Goal: Information Seeking & Learning: Learn about a topic

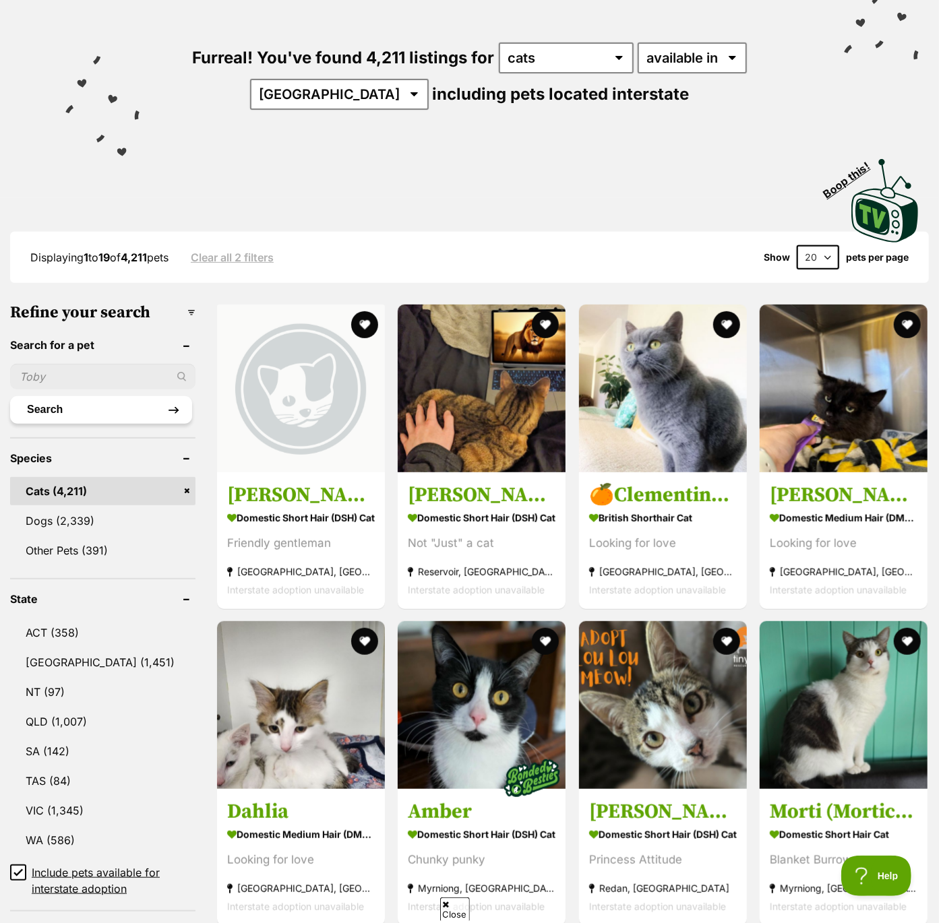
scroll to position [142, 0]
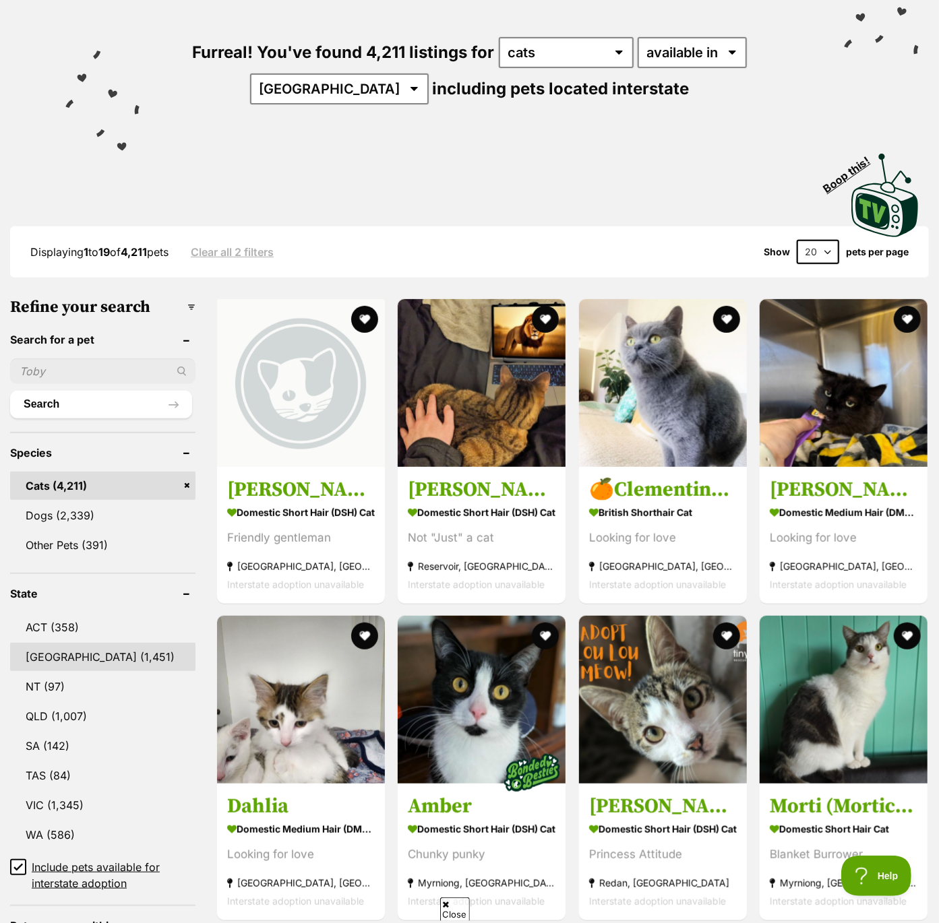
click at [40, 662] on link "NSW (1,451)" at bounding box center [102, 657] width 185 height 28
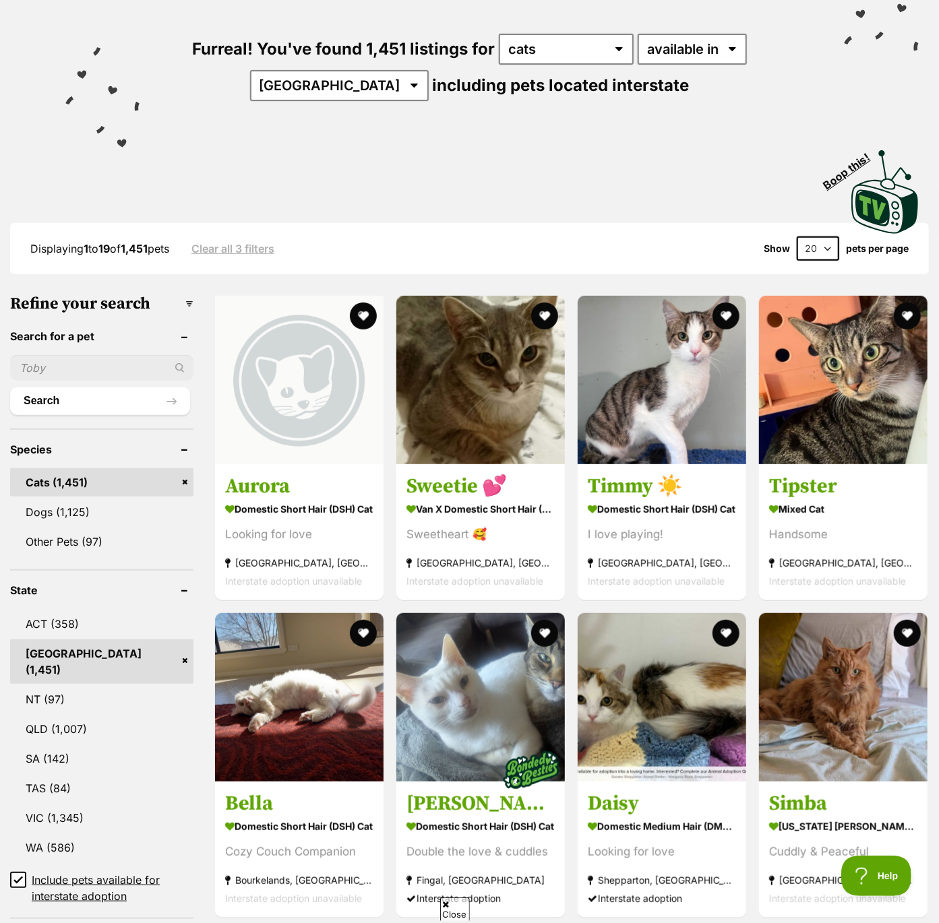
scroll to position [146, 0]
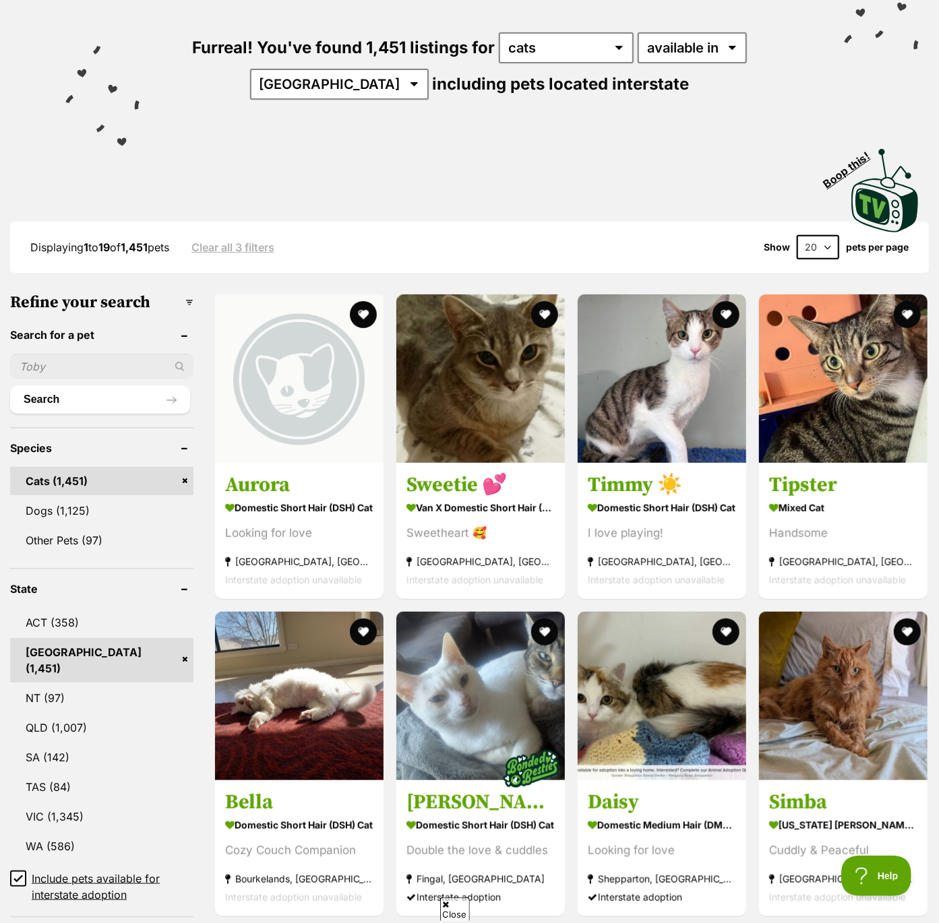
click at [831, 237] on select "20 40 60" at bounding box center [818, 247] width 42 height 24
select select "60"
click at [797, 235] on select "20 40 60" at bounding box center [818, 247] width 42 height 24
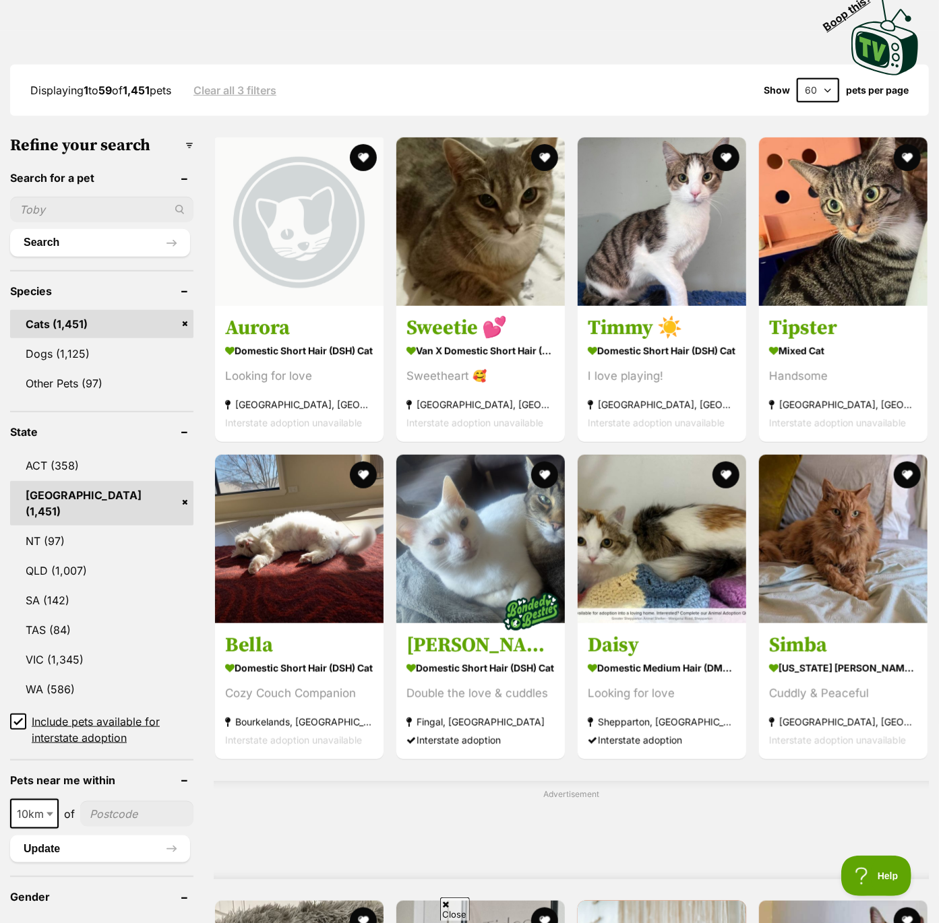
scroll to position [308, 0]
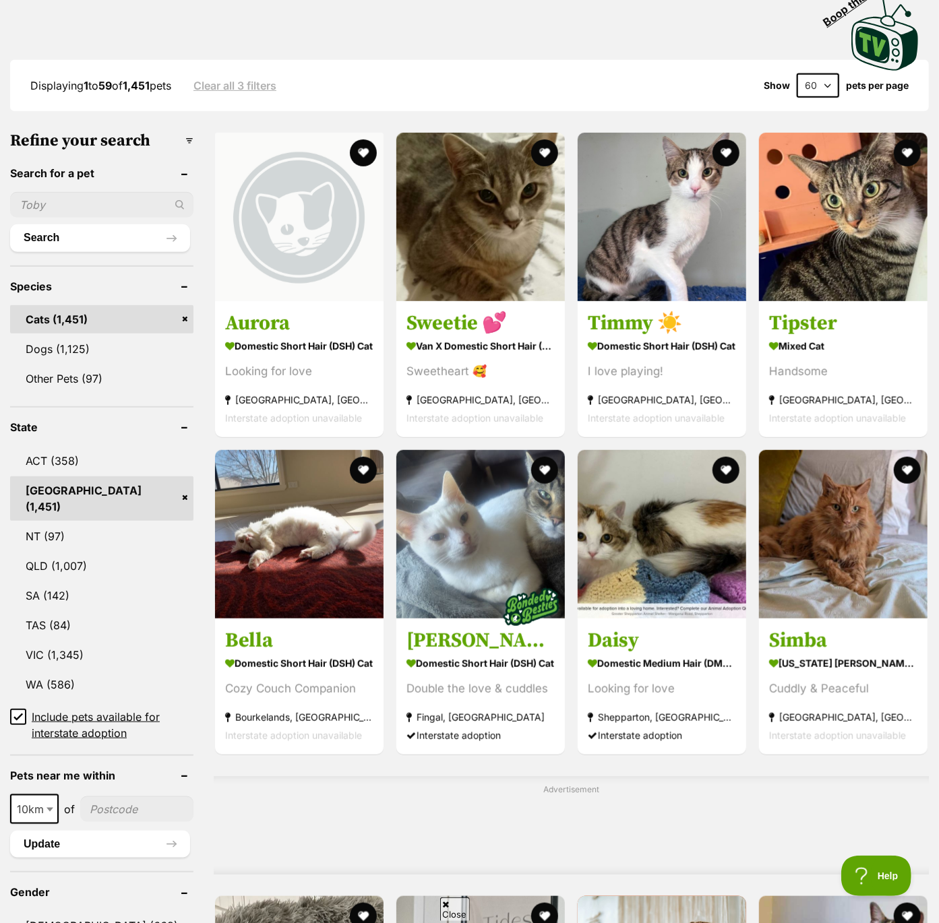
click at [15, 712] on icon at bounding box center [17, 716] width 9 height 9
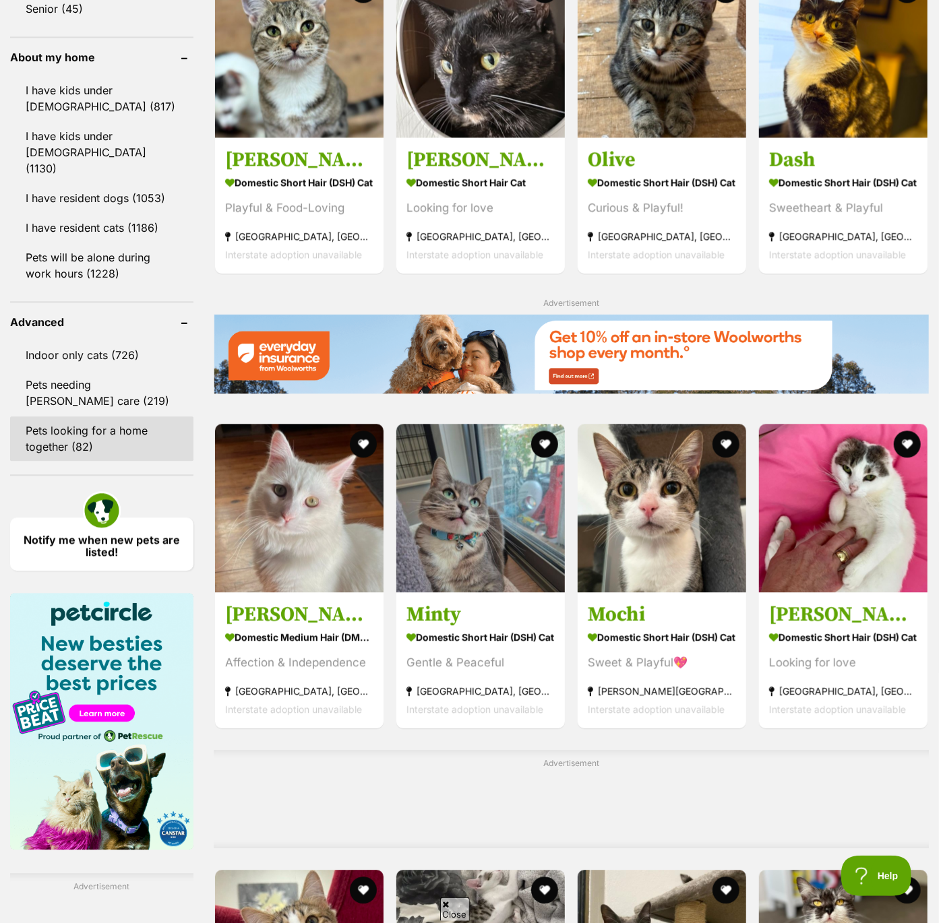
scroll to position [1594, 0]
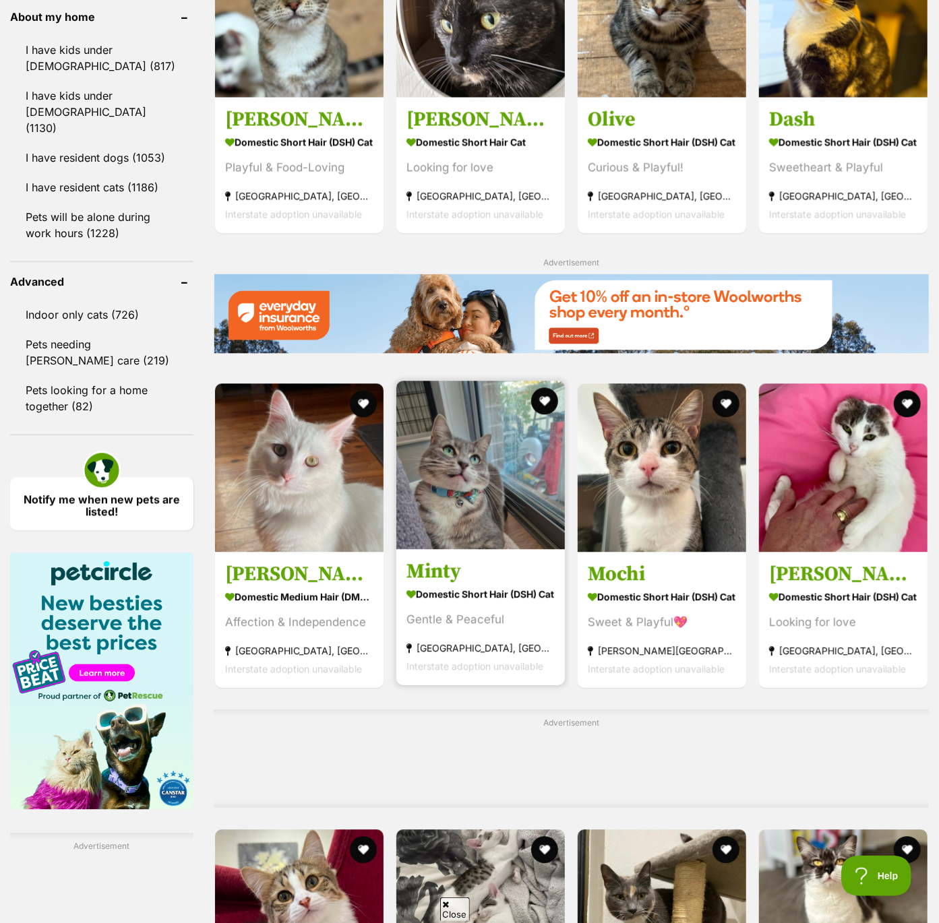
click at [471, 499] on img at bounding box center [480, 465] width 168 height 168
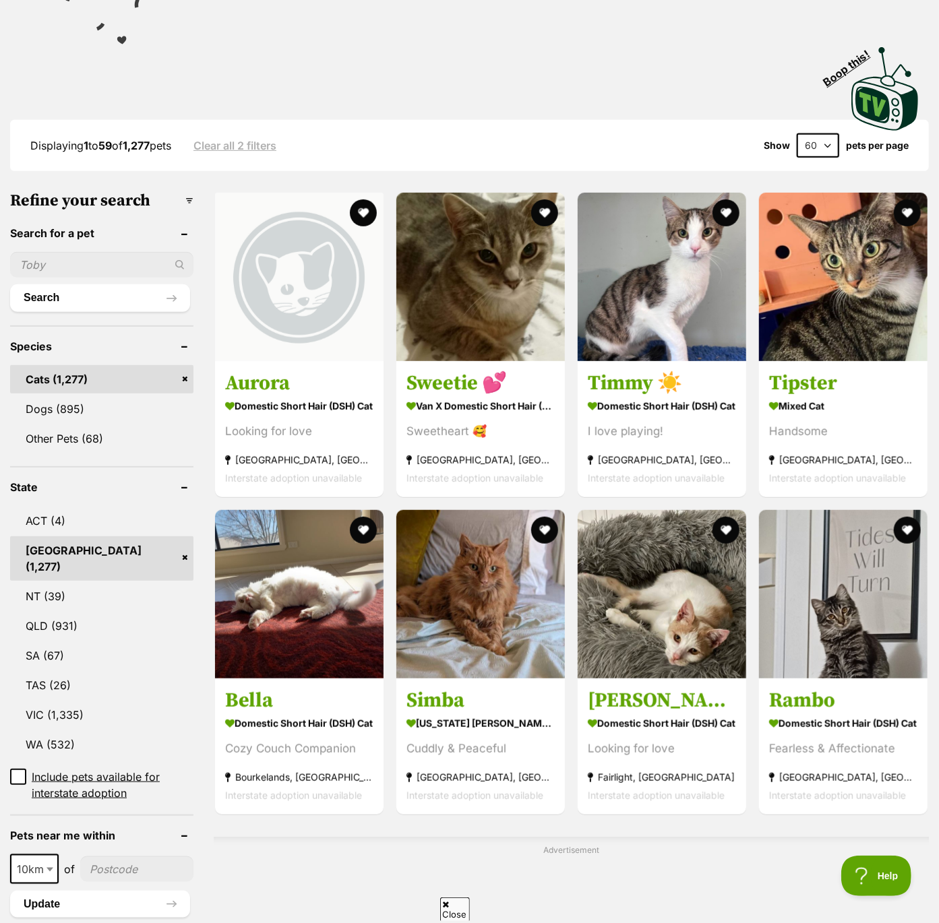
scroll to position [0, 0]
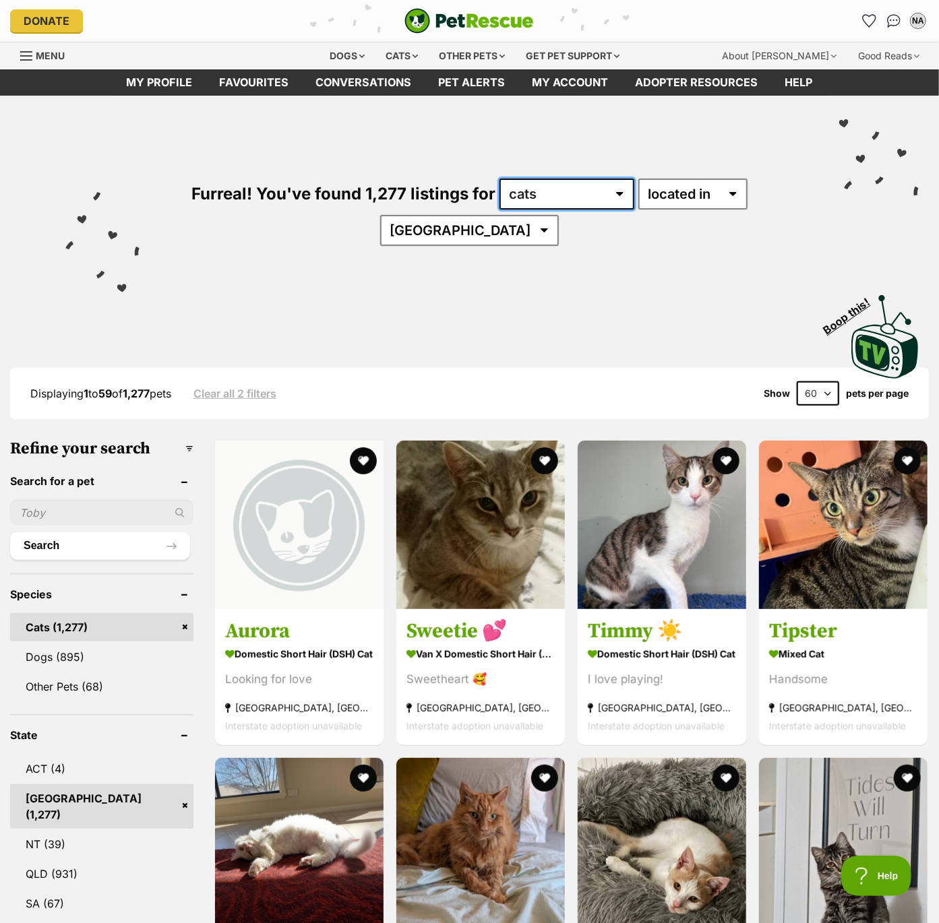
click at [528, 194] on select "any type of pet cats dogs other pets" at bounding box center [566, 194] width 135 height 31
select select "Dogs"
click at [499, 179] on select "any type of pet cats dogs other pets" at bounding box center [566, 194] width 135 height 31
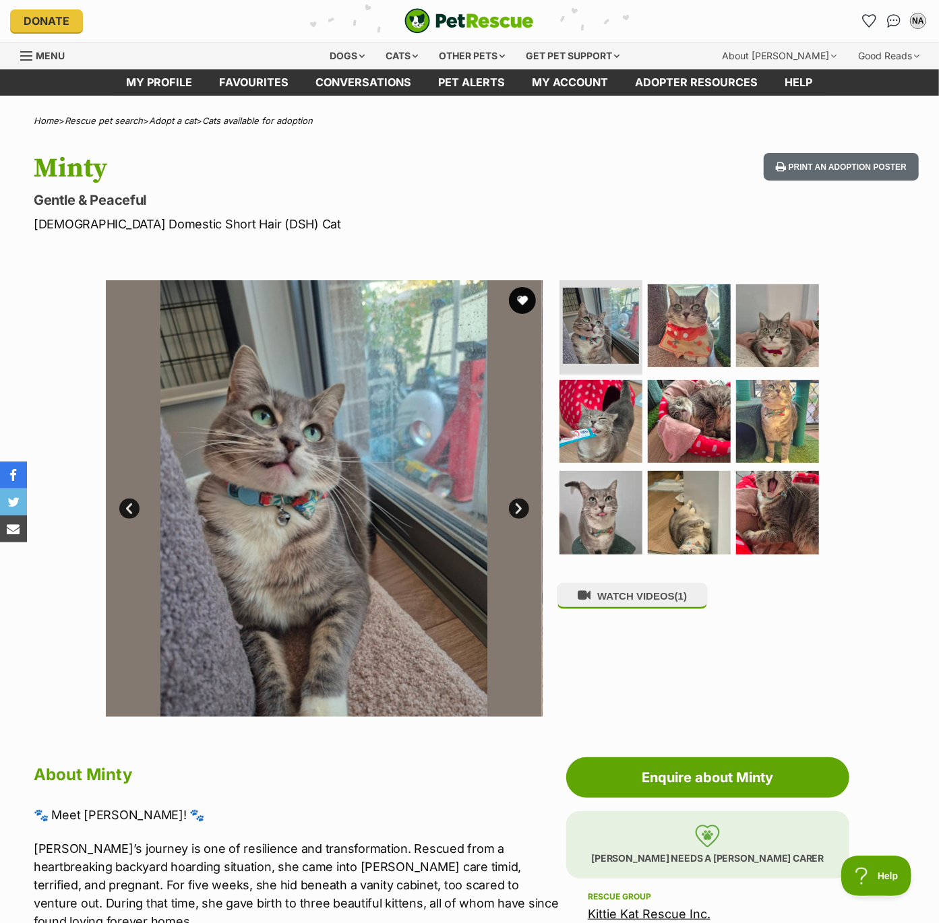
click at [512, 508] on link "Next" at bounding box center [519, 509] width 20 height 20
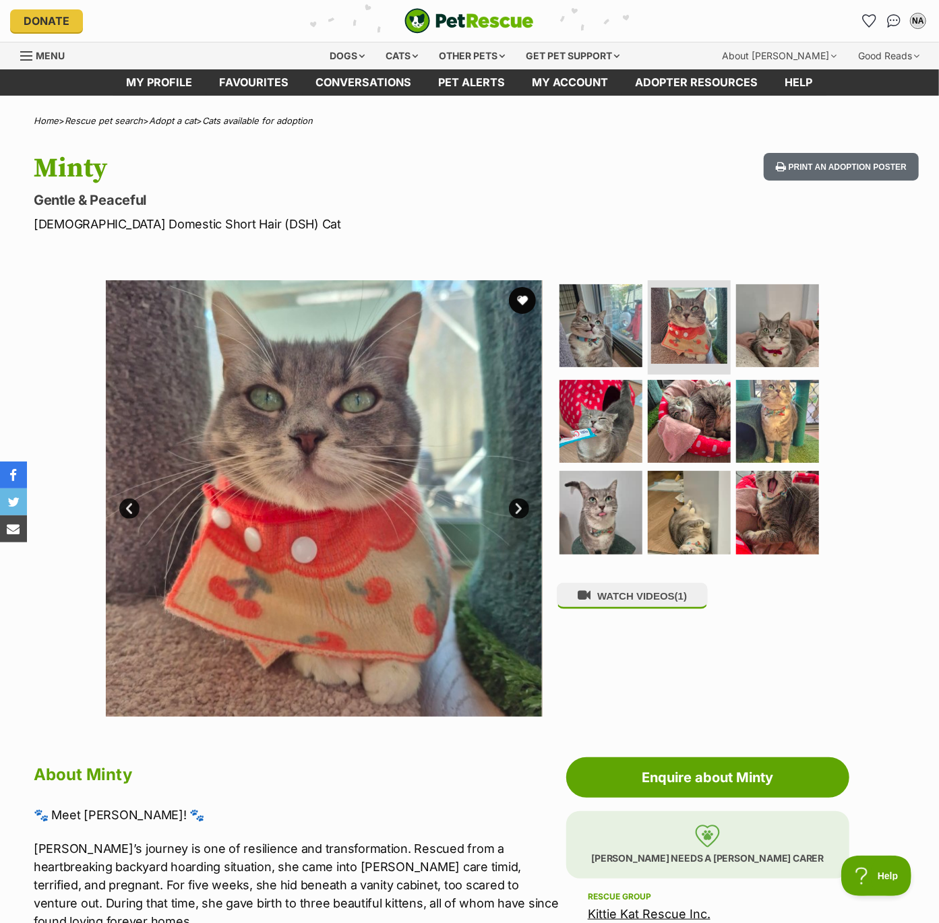
click at [512, 508] on link "Next" at bounding box center [519, 509] width 20 height 20
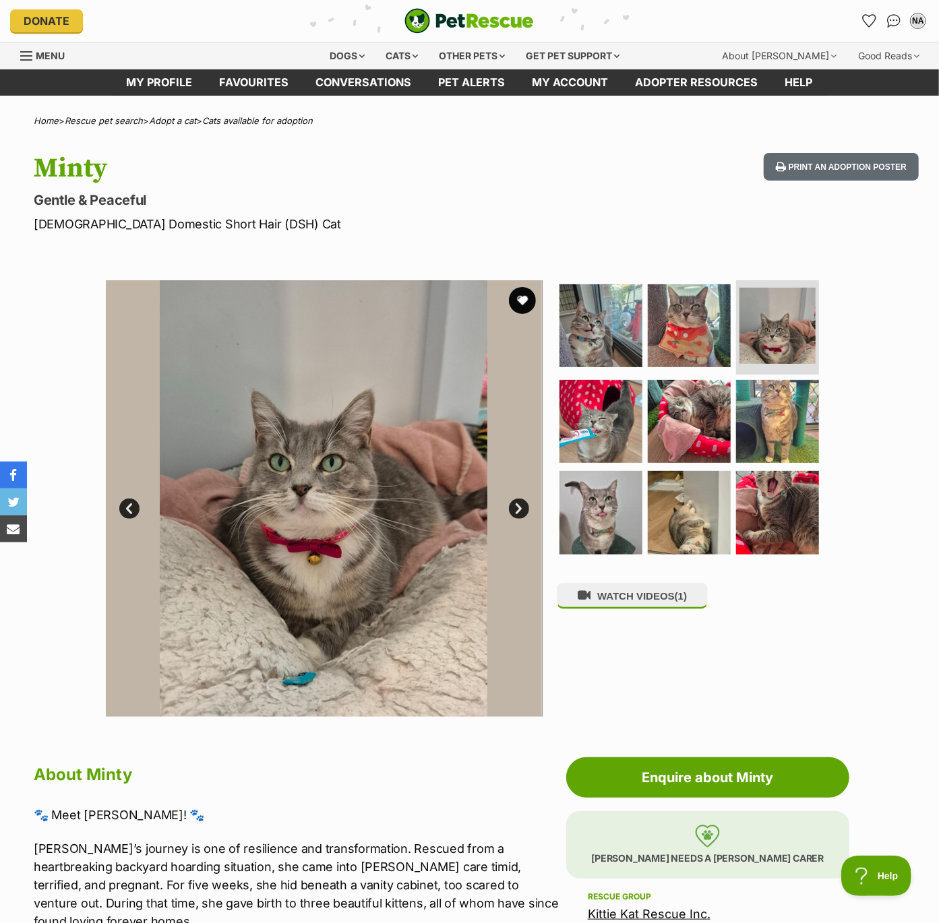
click at [512, 508] on link "Next" at bounding box center [519, 509] width 20 height 20
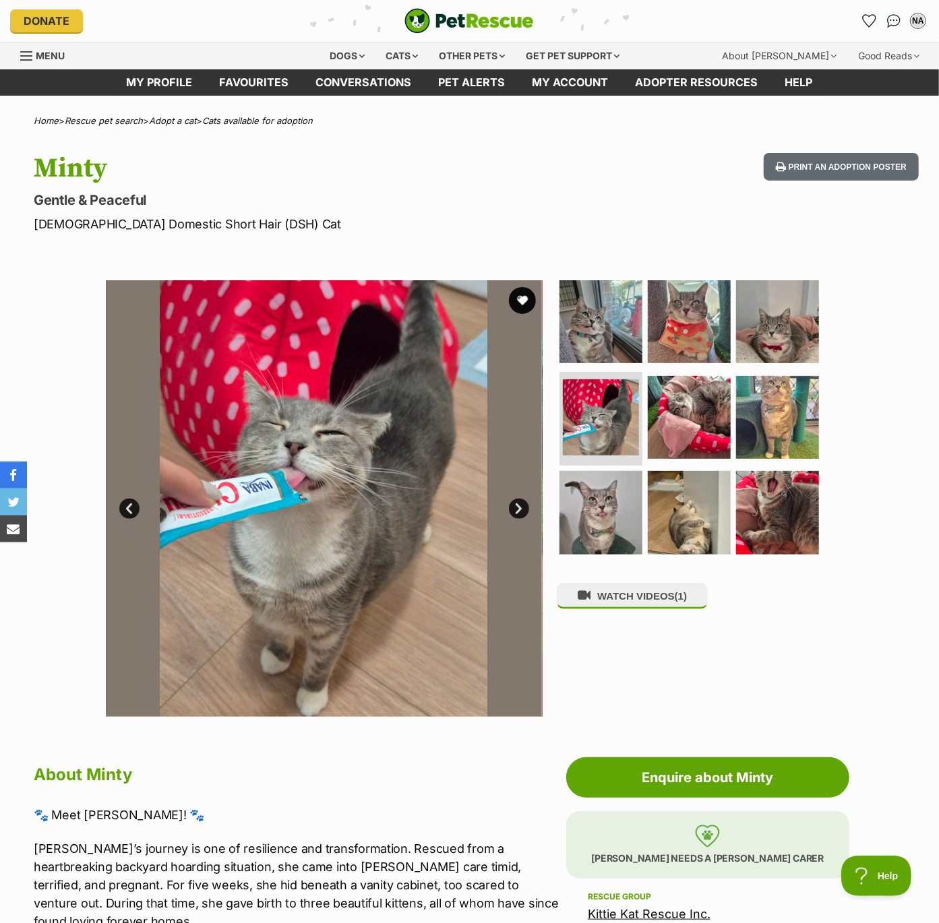
click at [512, 508] on link "Next" at bounding box center [519, 509] width 20 height 20
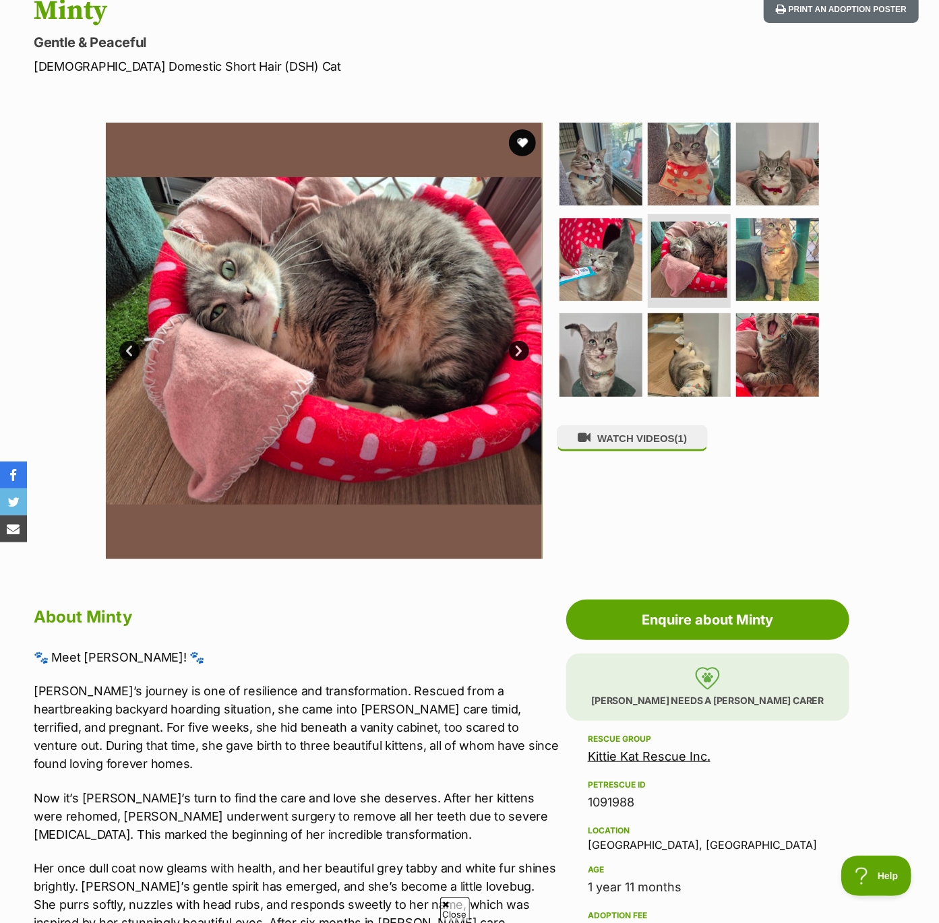
scroll to position [158, 0]
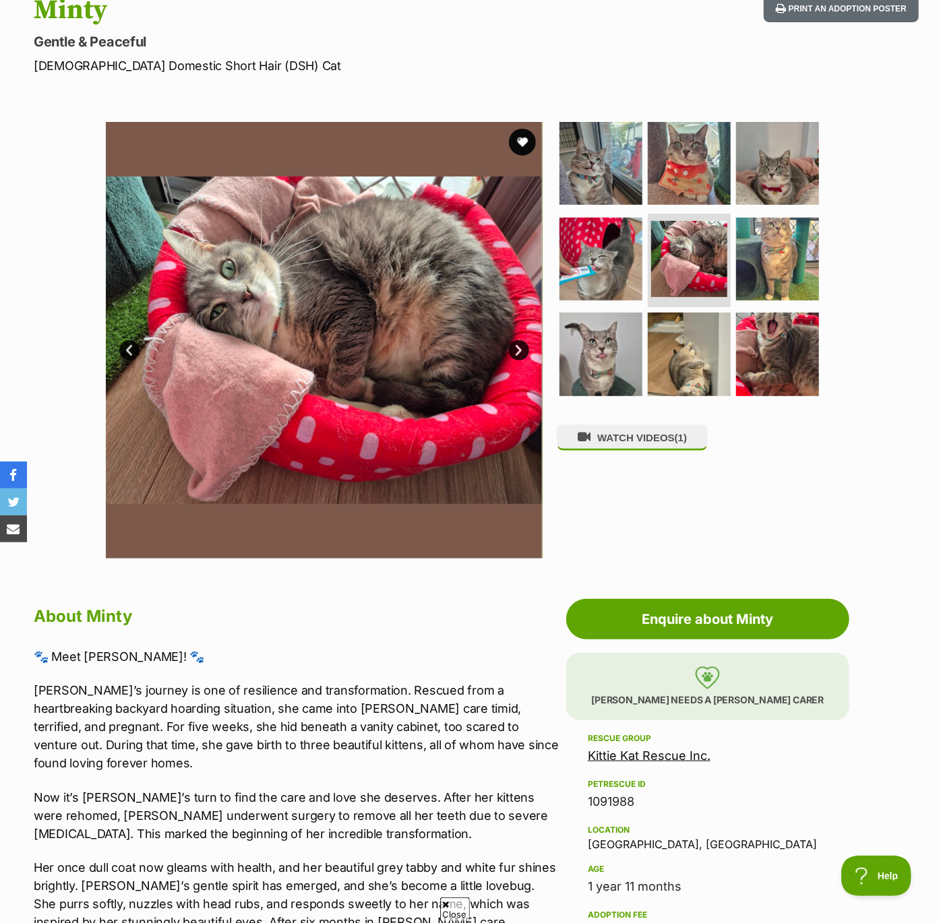
click at [522, 350] on link "Next" at bounding box center [519, 350] width 20 height 20
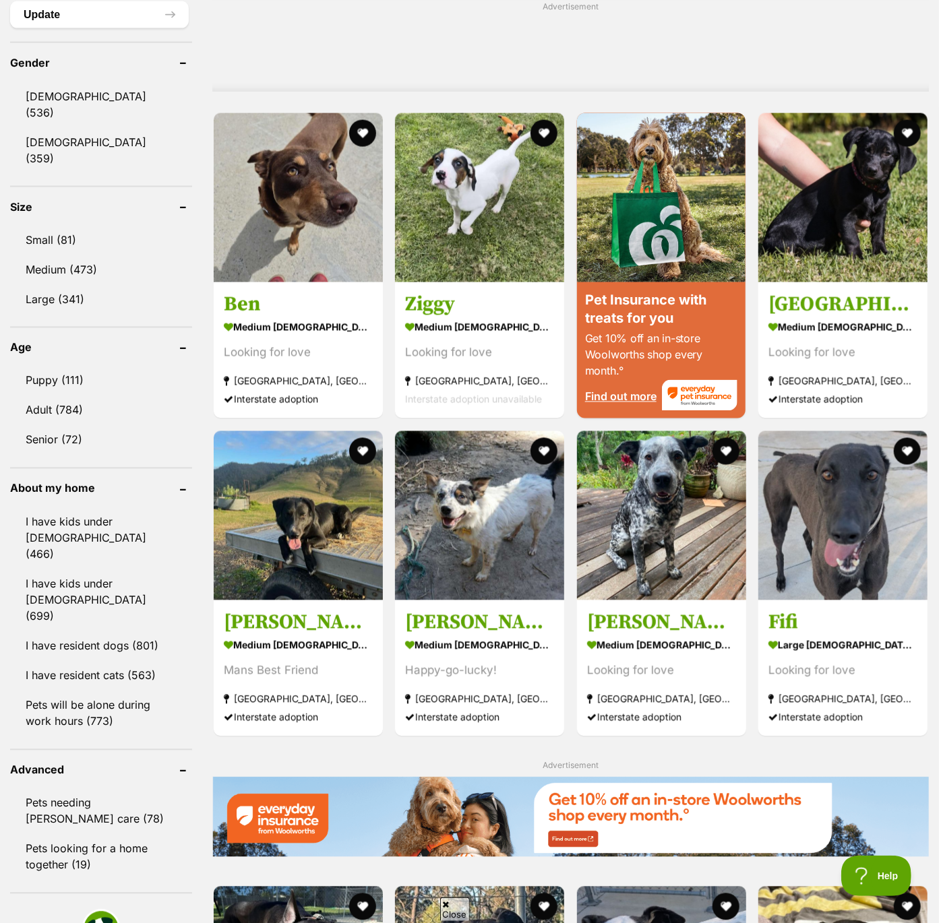
scroll to position [1096, 0]
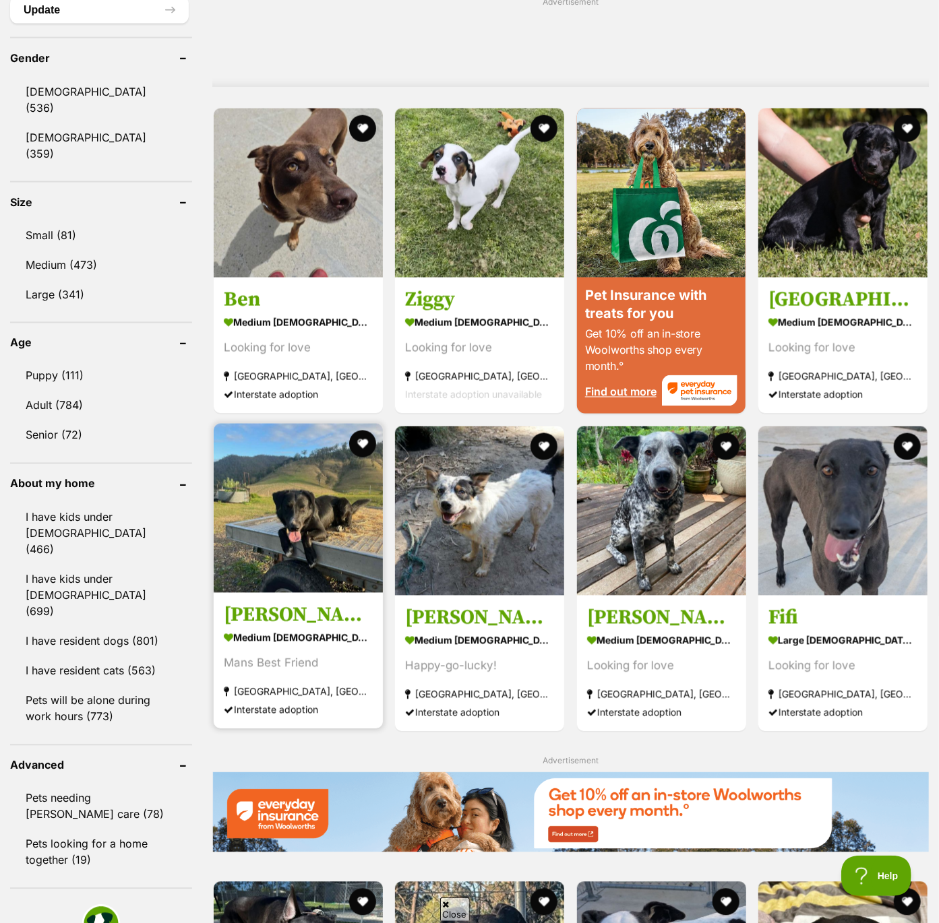
click at [278, 497] on img at bounding box center [298, 508] width 169 height 169
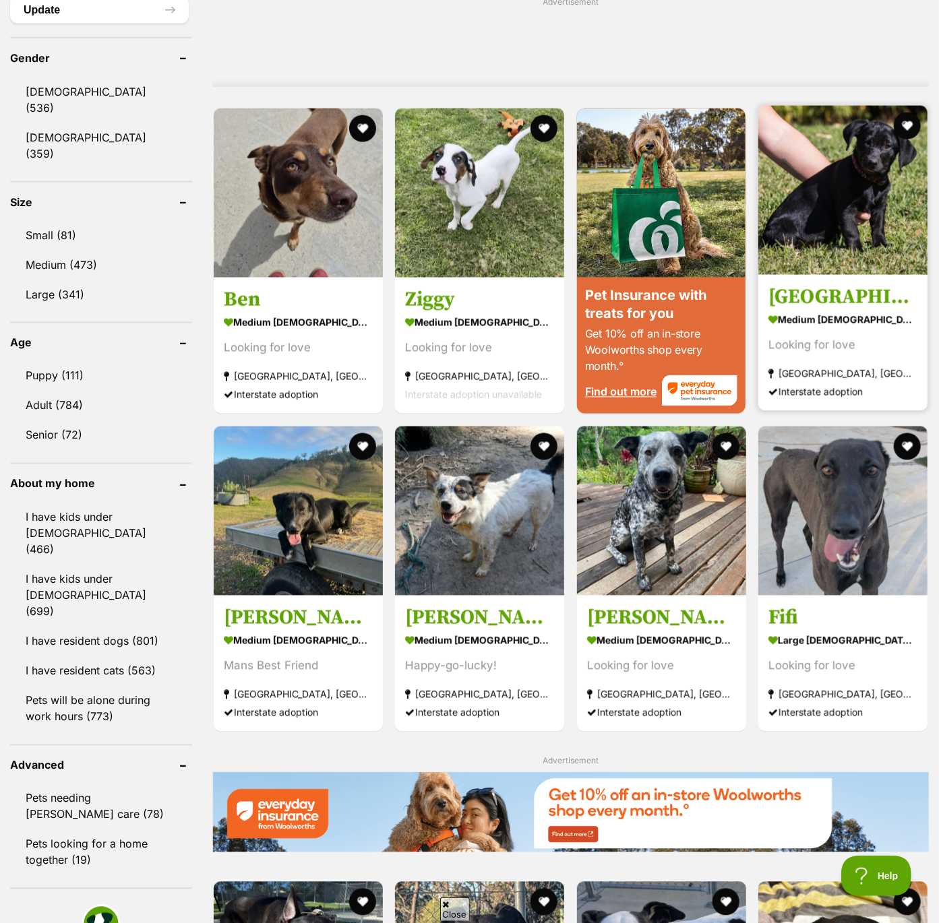
scroll to position [1133, 0]
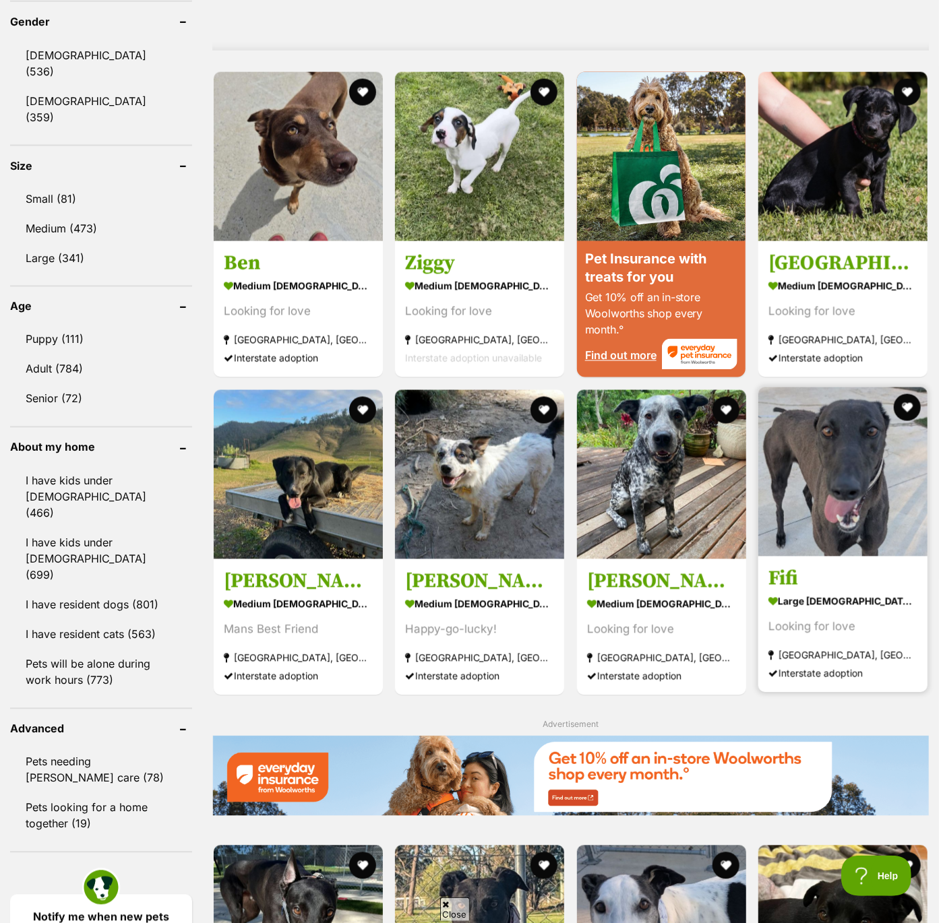
click at [861, 438] on img at bounding box center [842, 471] width 169 height 169
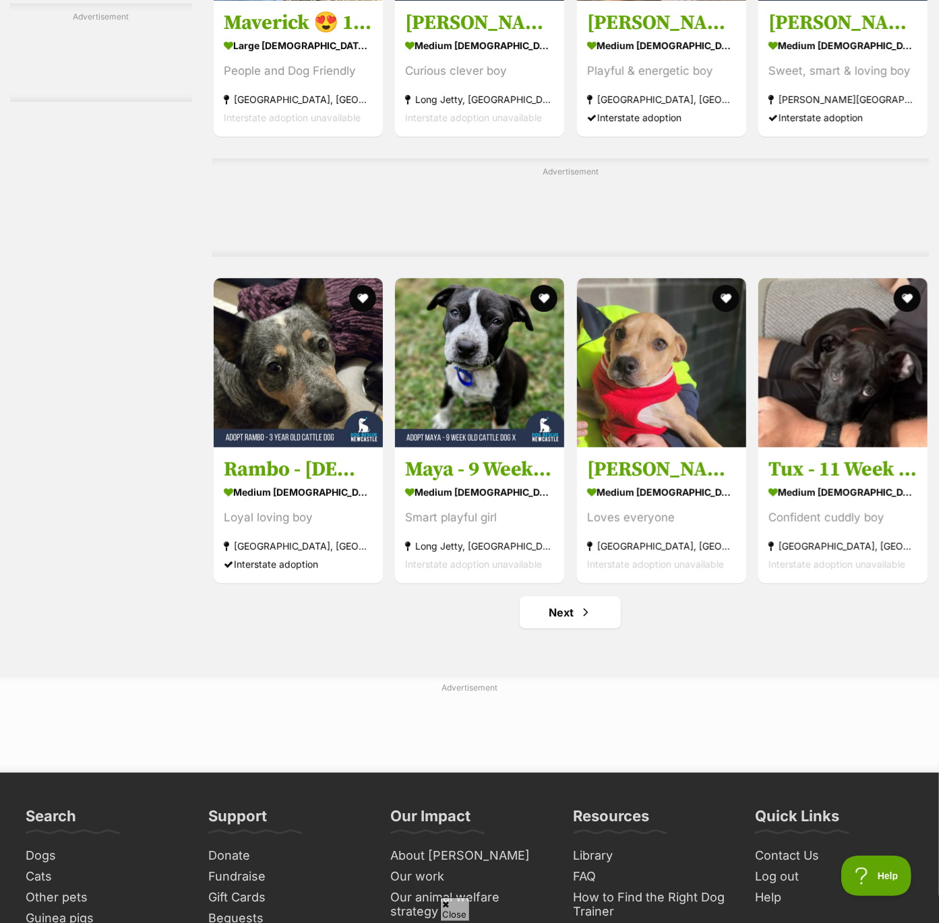
scroll to position [5797, 0]
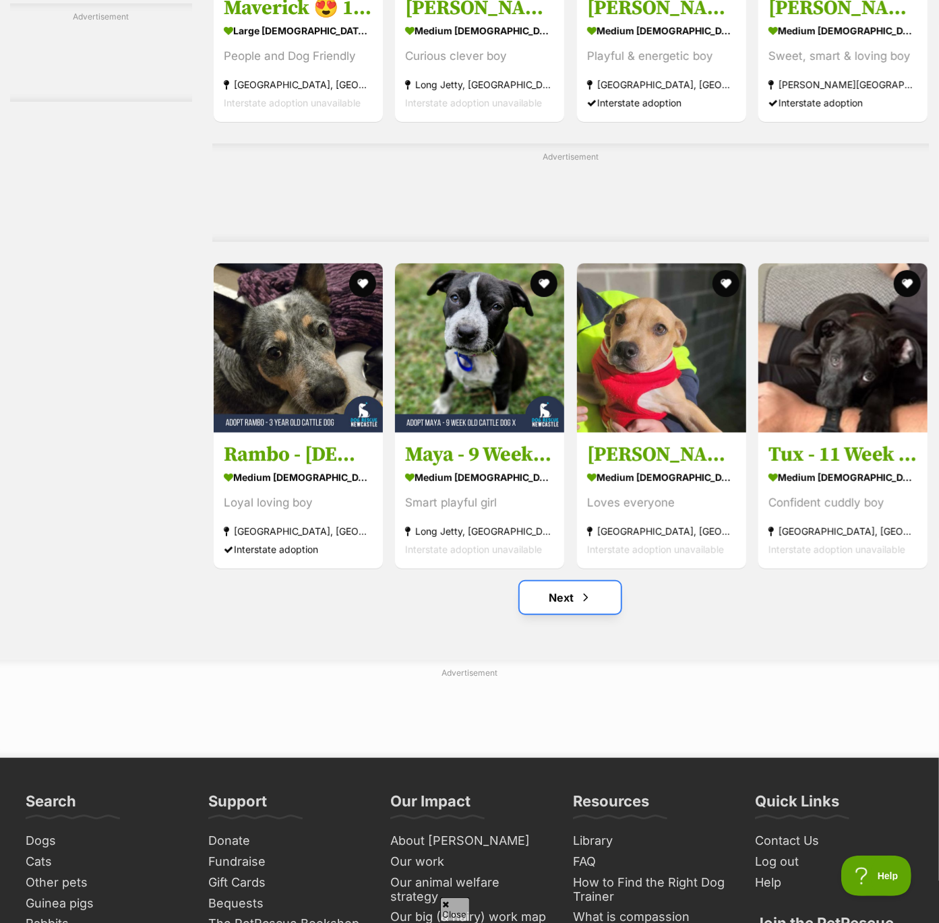
click at [581, 606] on span "Next page" at bounding box center [585, 598] width 13 height 16
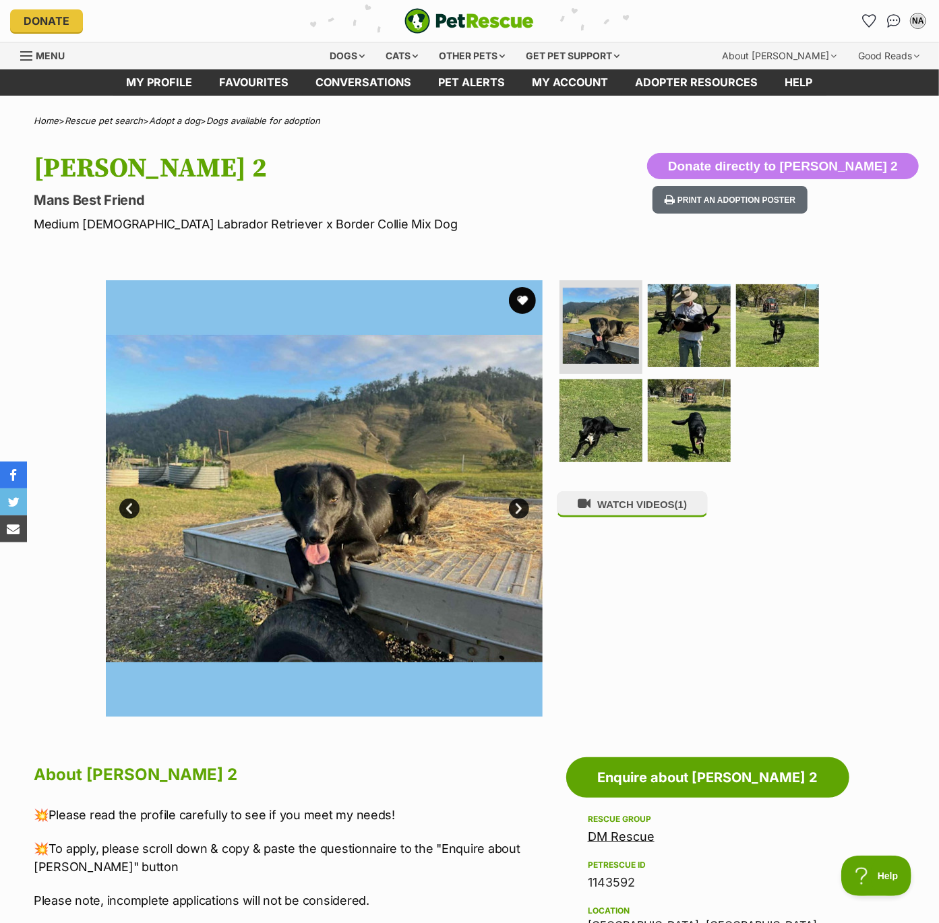
click at [518, 511] on link "Next" at bounding box center [519, 509] width 20 height 20
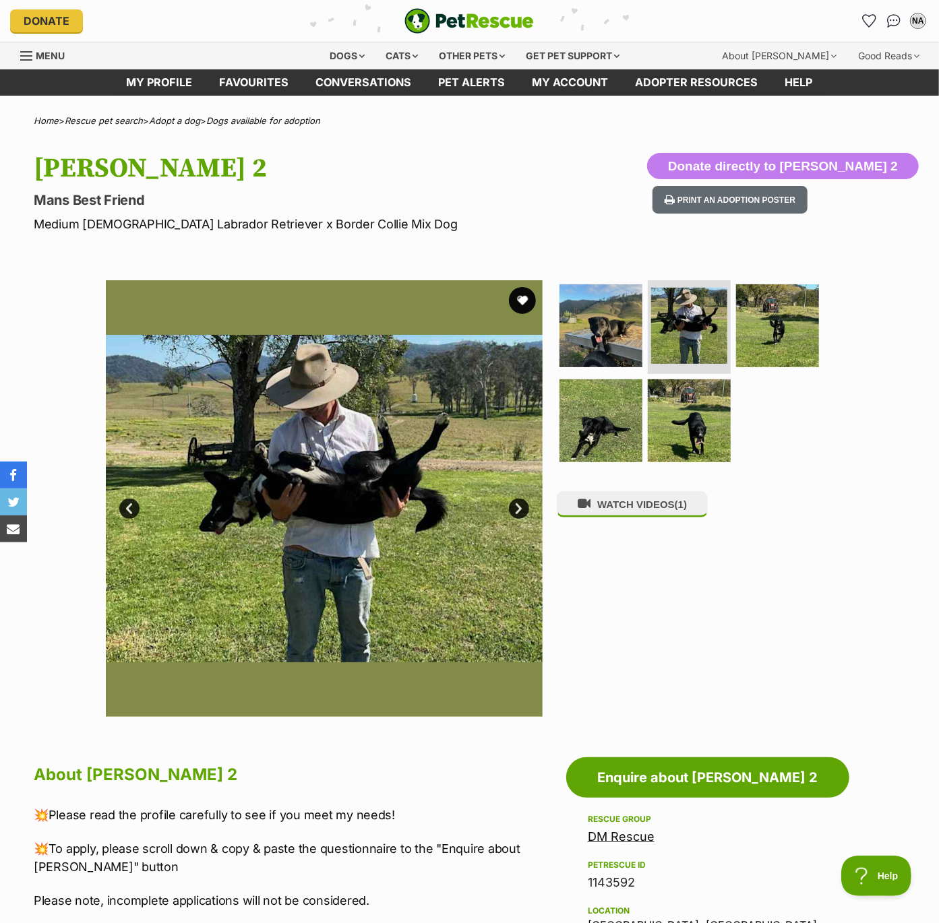
click at [518, 511] on link "Next" at bounding box center [519, 509] width 20 height 20
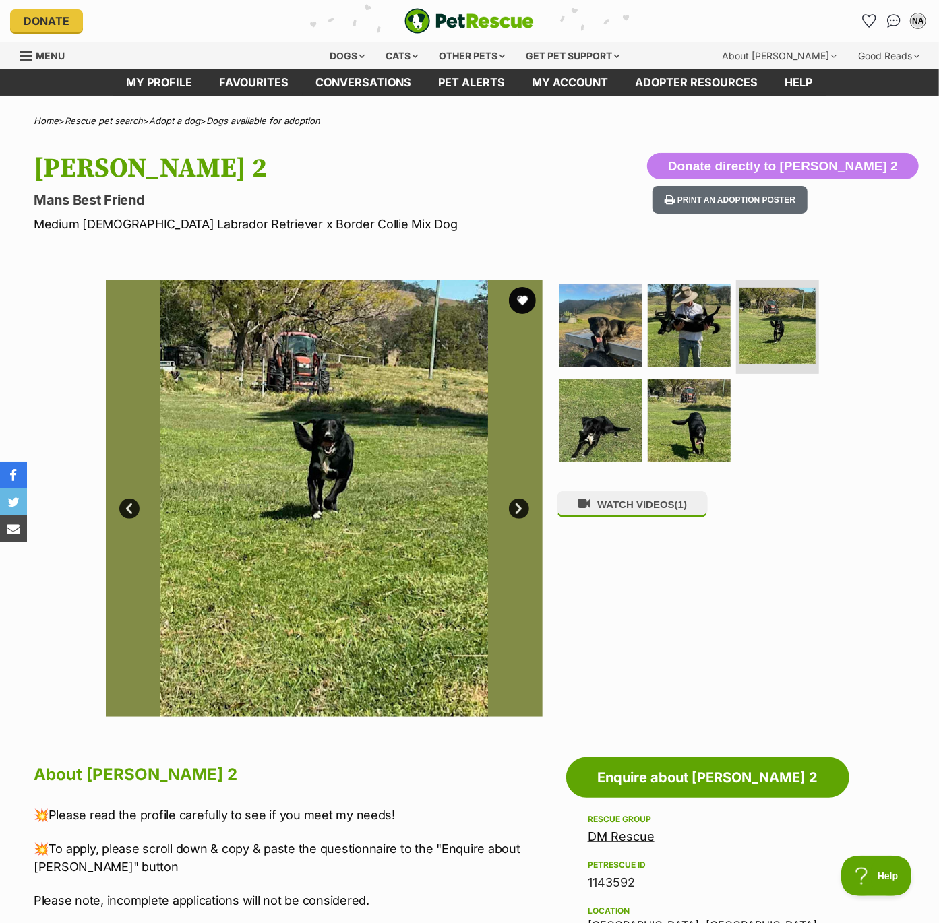
click at [518, 511] on link "Next" at bounding box center [519, 509] width 20 height 20
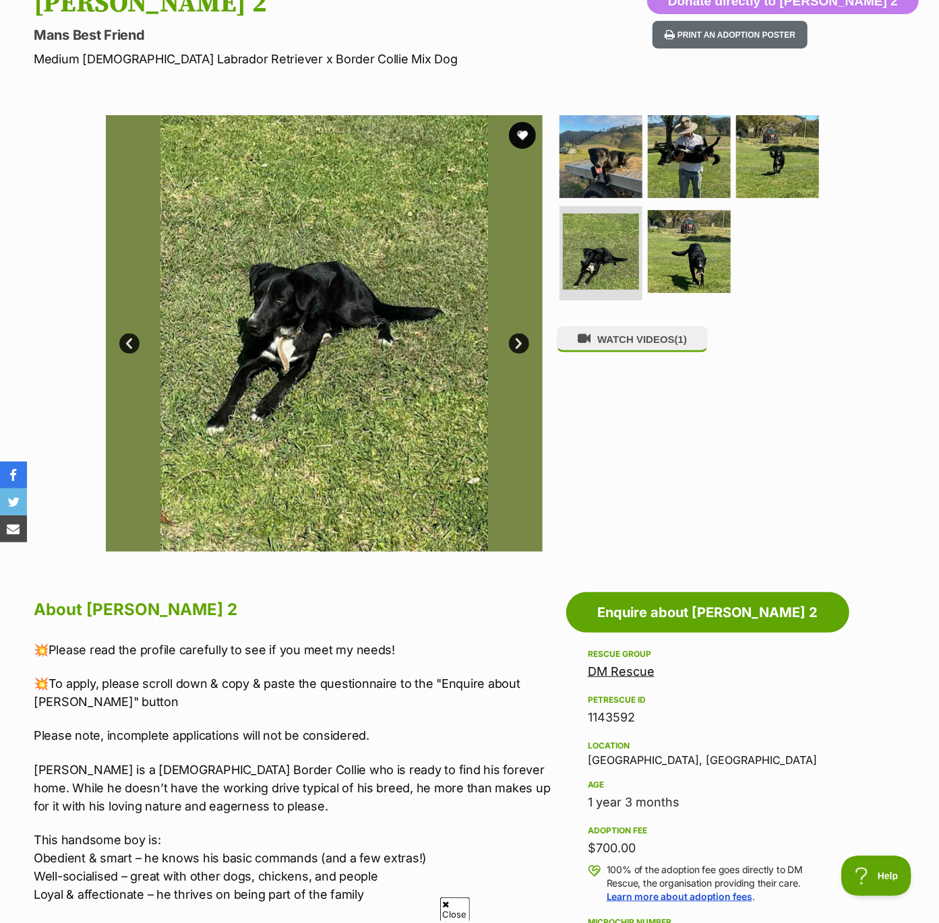
scroll to position [181, 0]
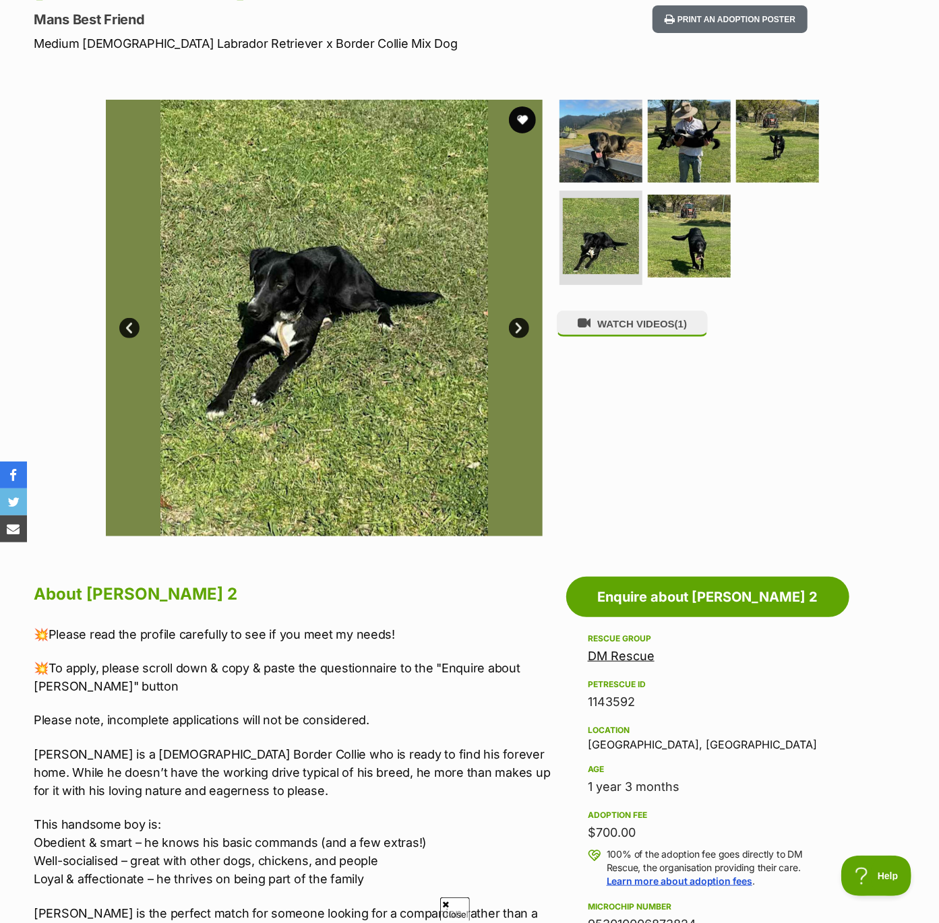
click at [520, 324] on link "Next" at bounding box center [519, 328] width 20 height 20
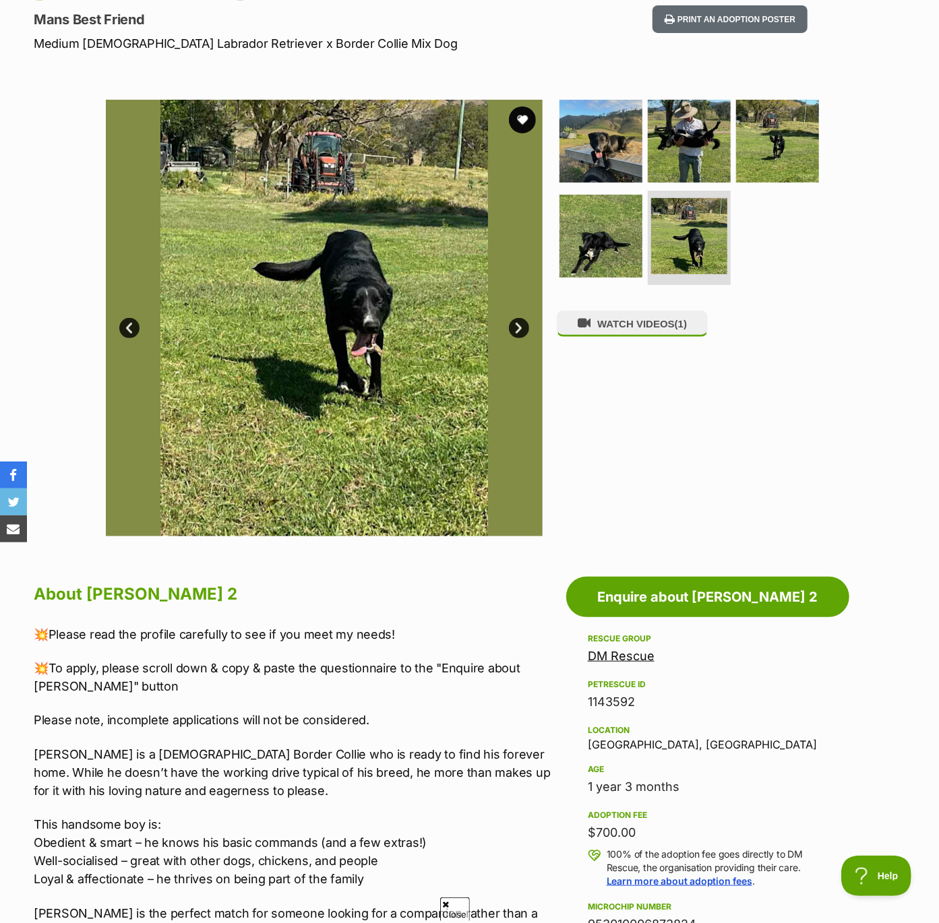
click at [520, 324] on link "Next" at bounding box center [519, 328] width 20 height 20
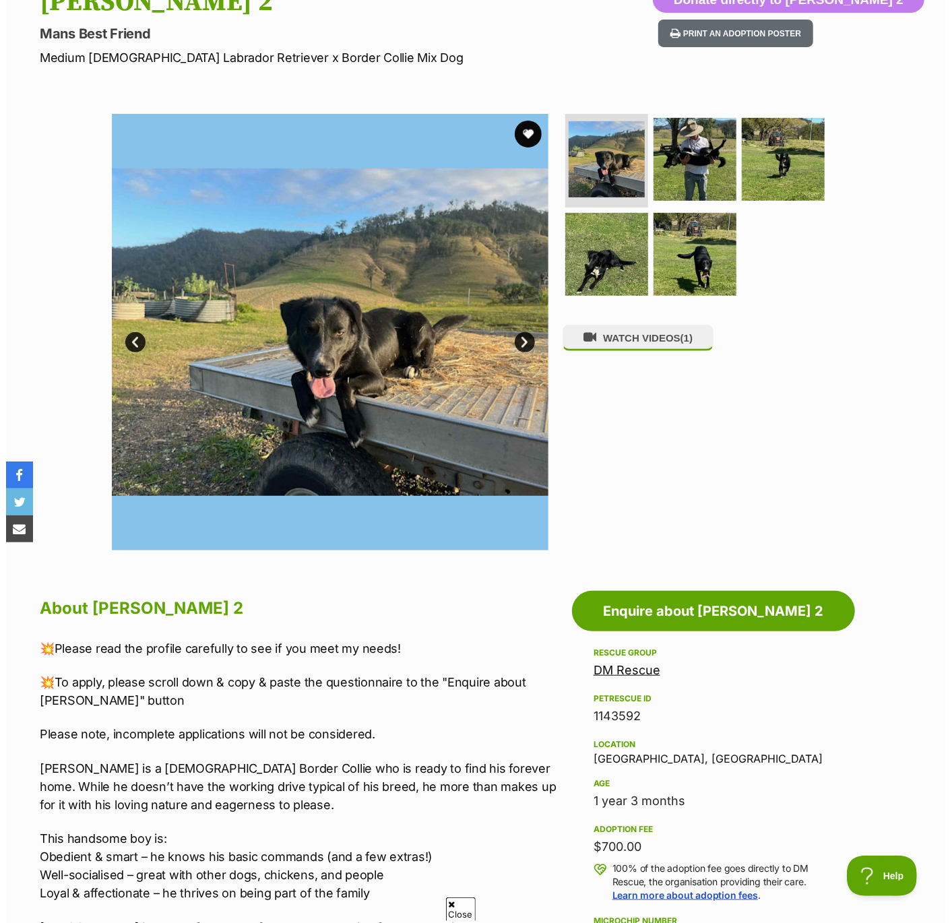
scroll to position [162, 0]
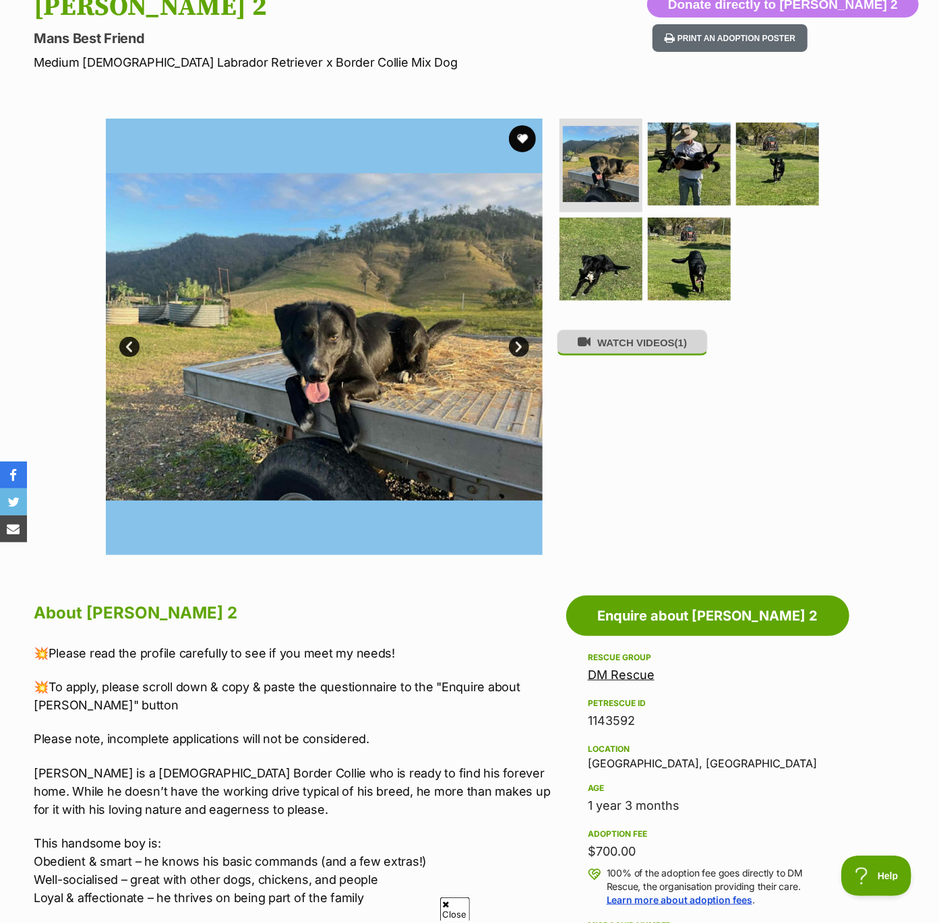
click at [618, 346] on button "WATCH VIDEOS (1)" at bounding box center [632, 343] width 151 height 26
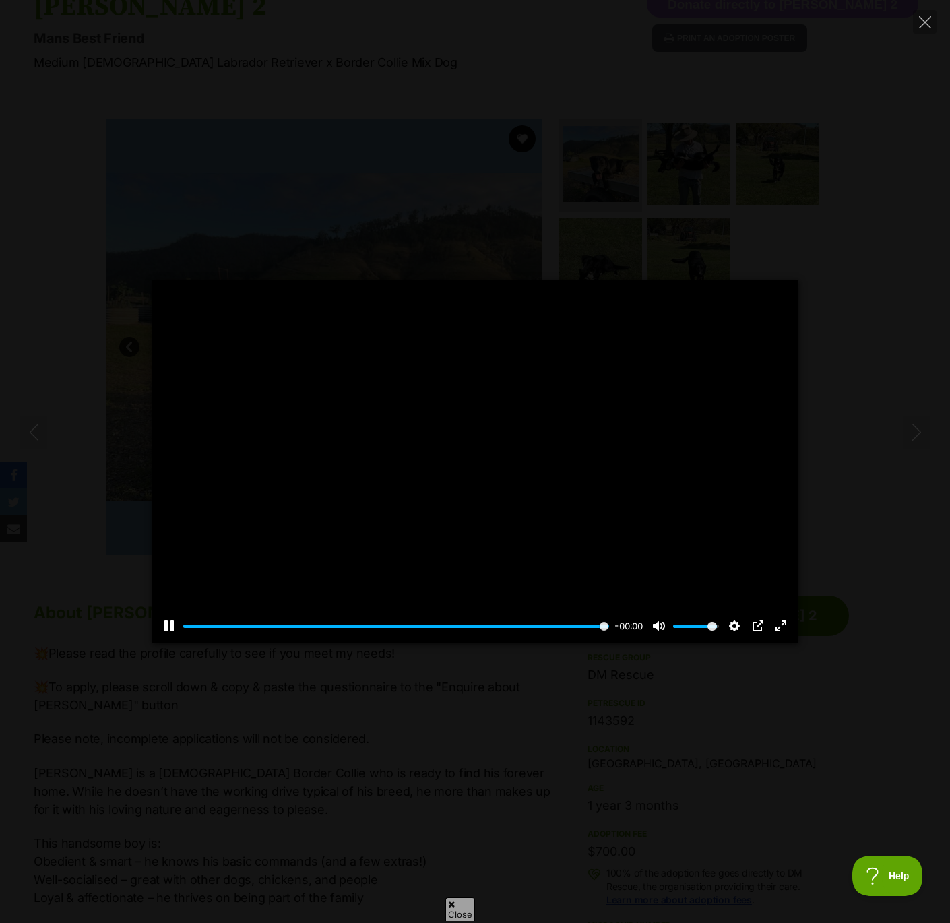
type input "100"
click at [858, 394] on div "Pause Play % buffered 00:30 00:00 Unmute Mute Disable captions Enable captions …" at bounding box center [475, 462] width 950 height 364
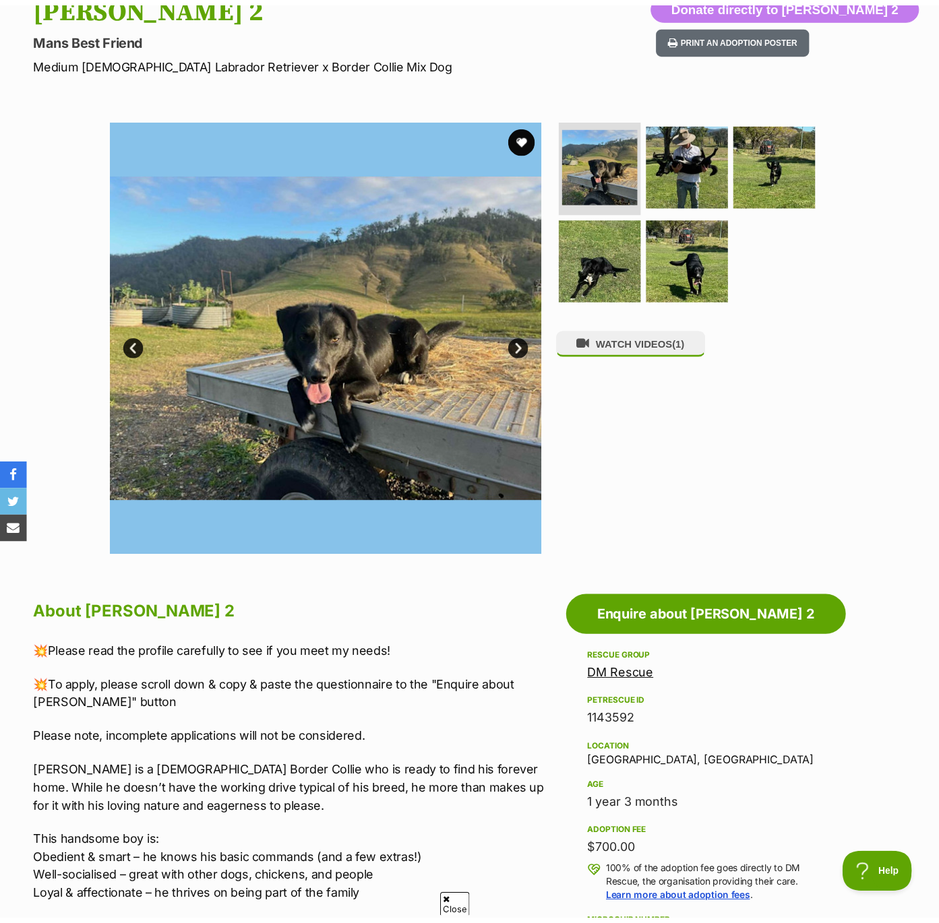
scroll to position [164, 0]
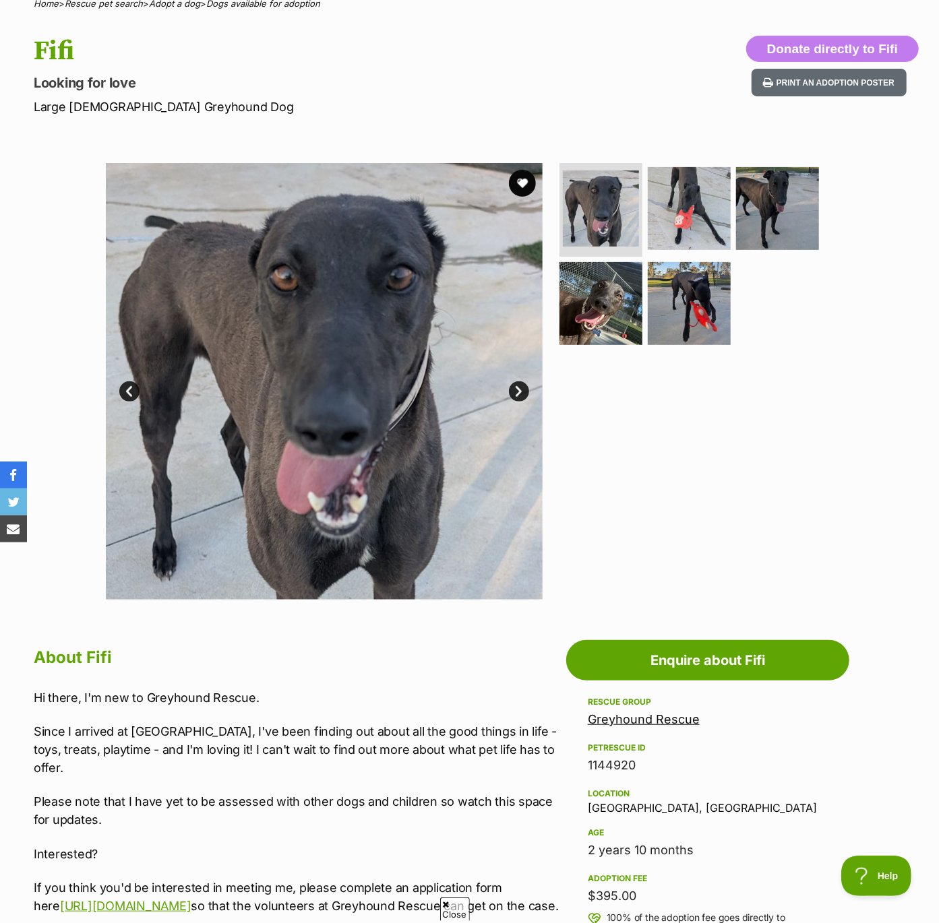
scroll to position [123, 0]
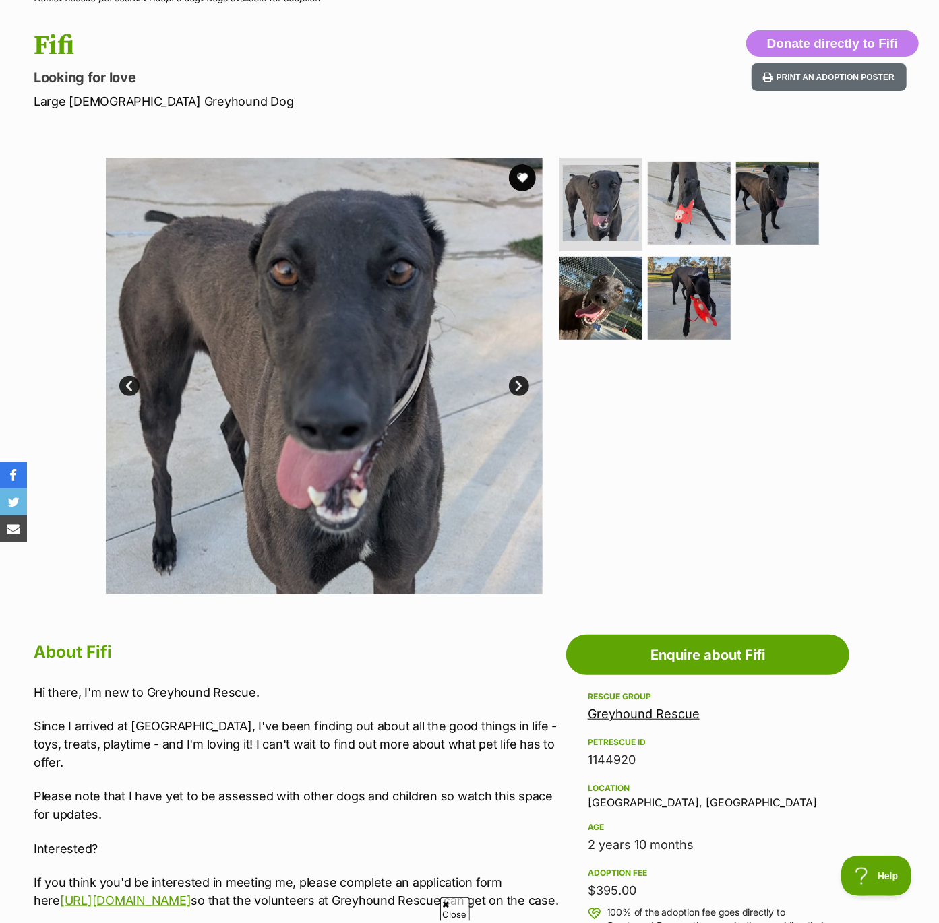
click at [525, 387] on link "Next" at bounding box center [519, 386] width 20 height 20
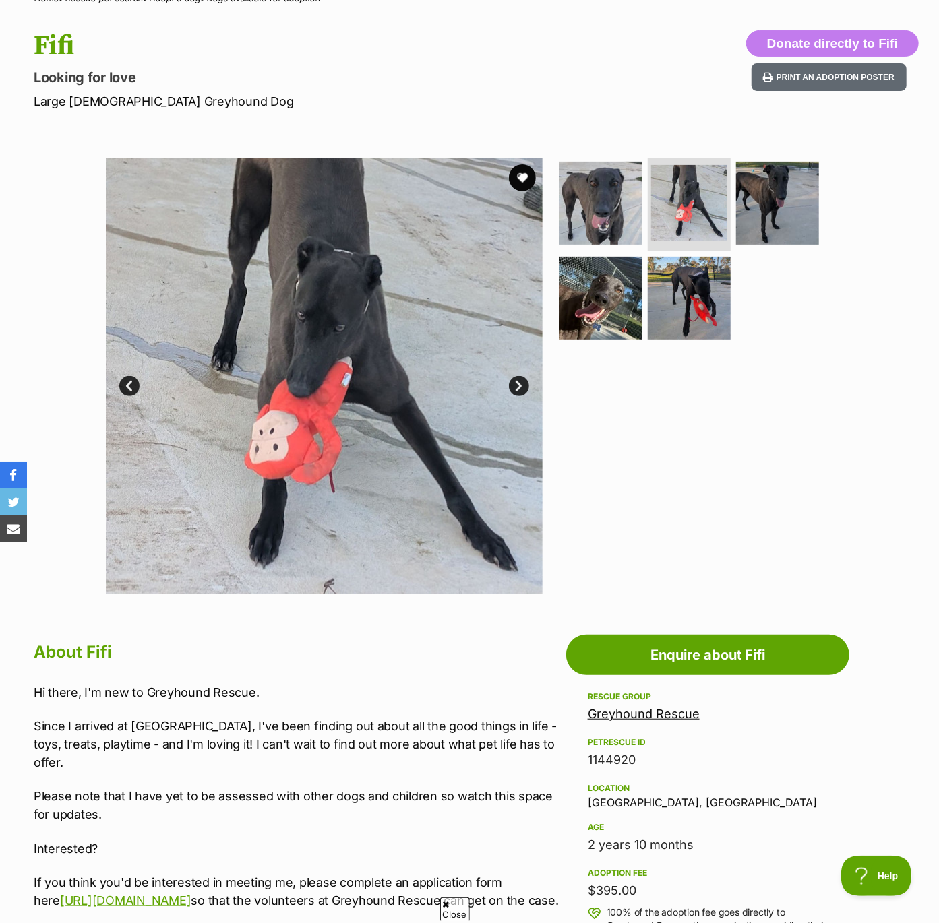
click at [525, 387] on link "Next" at bounding box center [519, 386] width 20 height 20
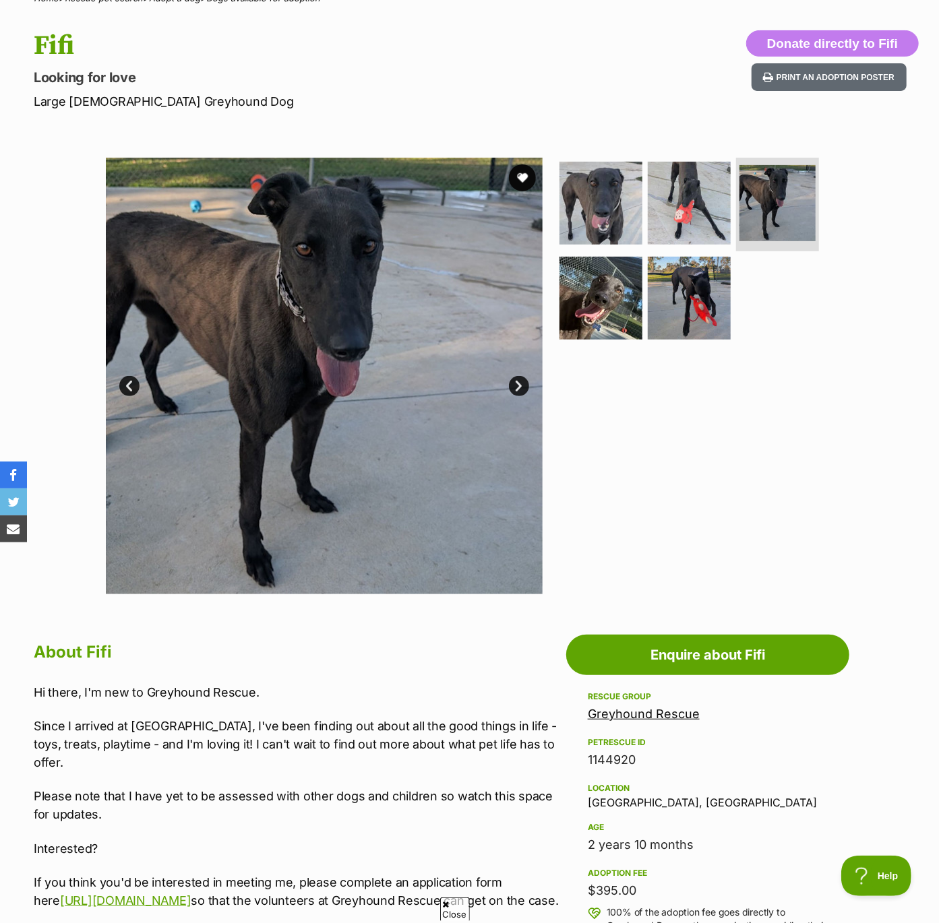
click at [525, 387] on link "Next" at bounding box center [519, 386] width 20 height 20
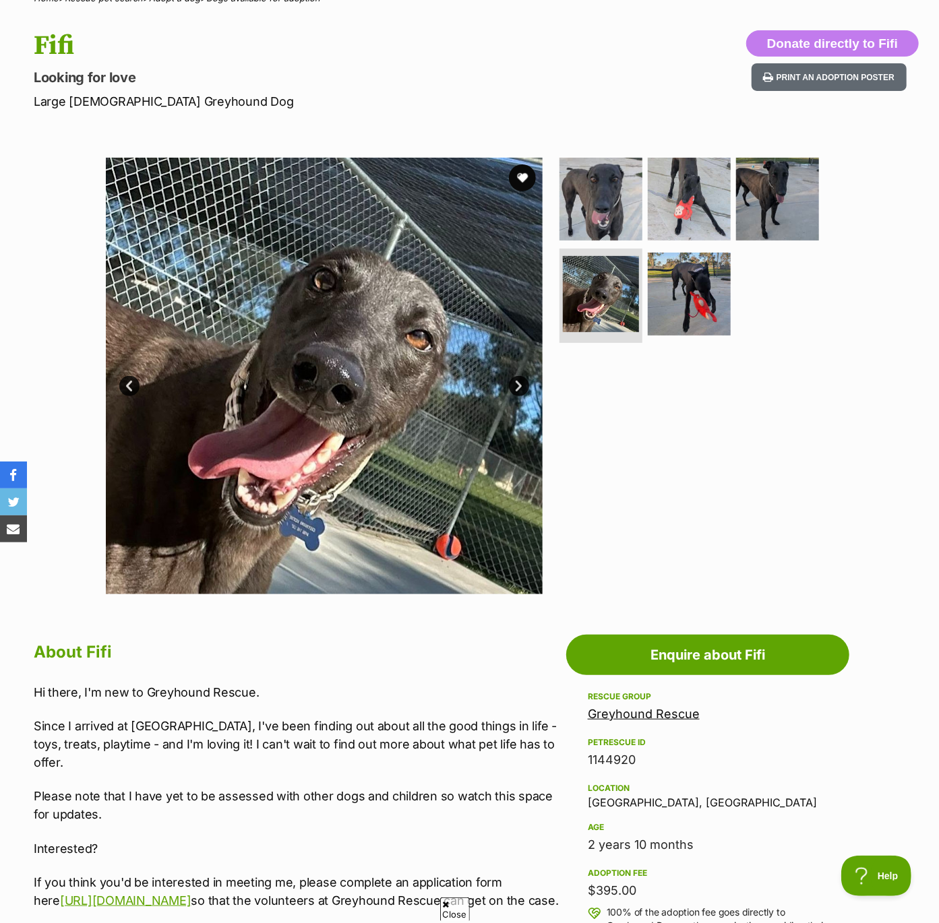
click at [525, 387] on link "Next" at bounding box center [519, 386] width 20 height 20
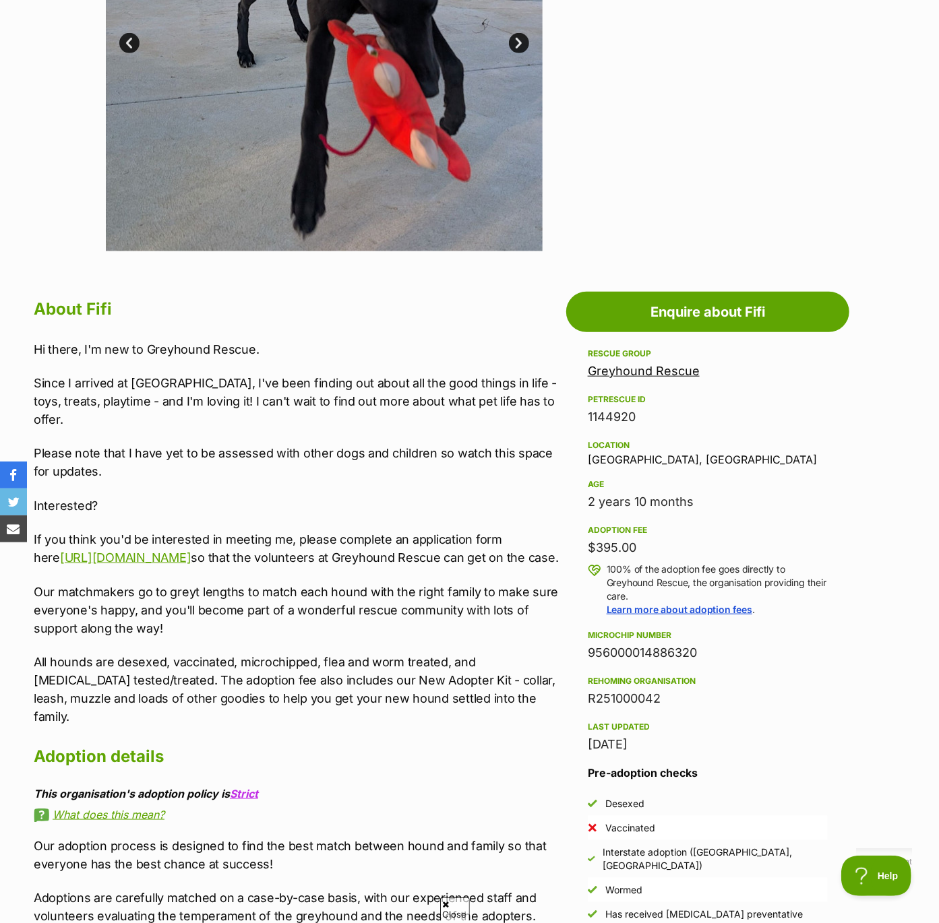
scroll to position [465, 0]
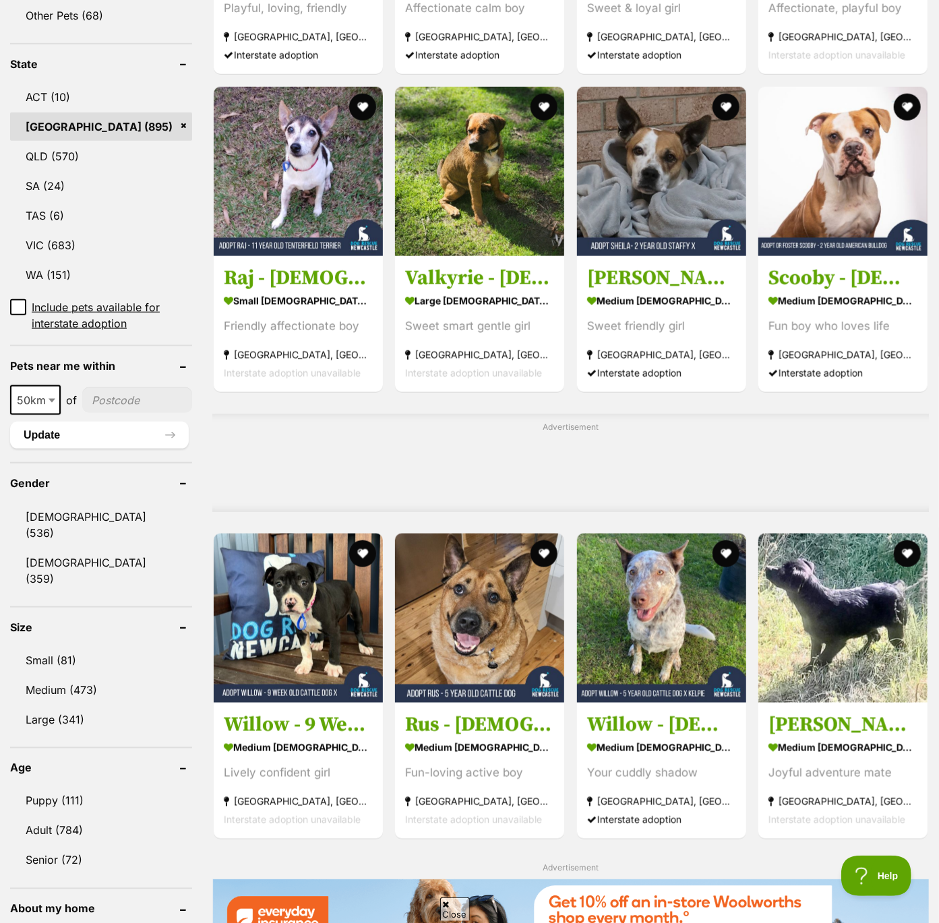
scroll to position [687, 0]
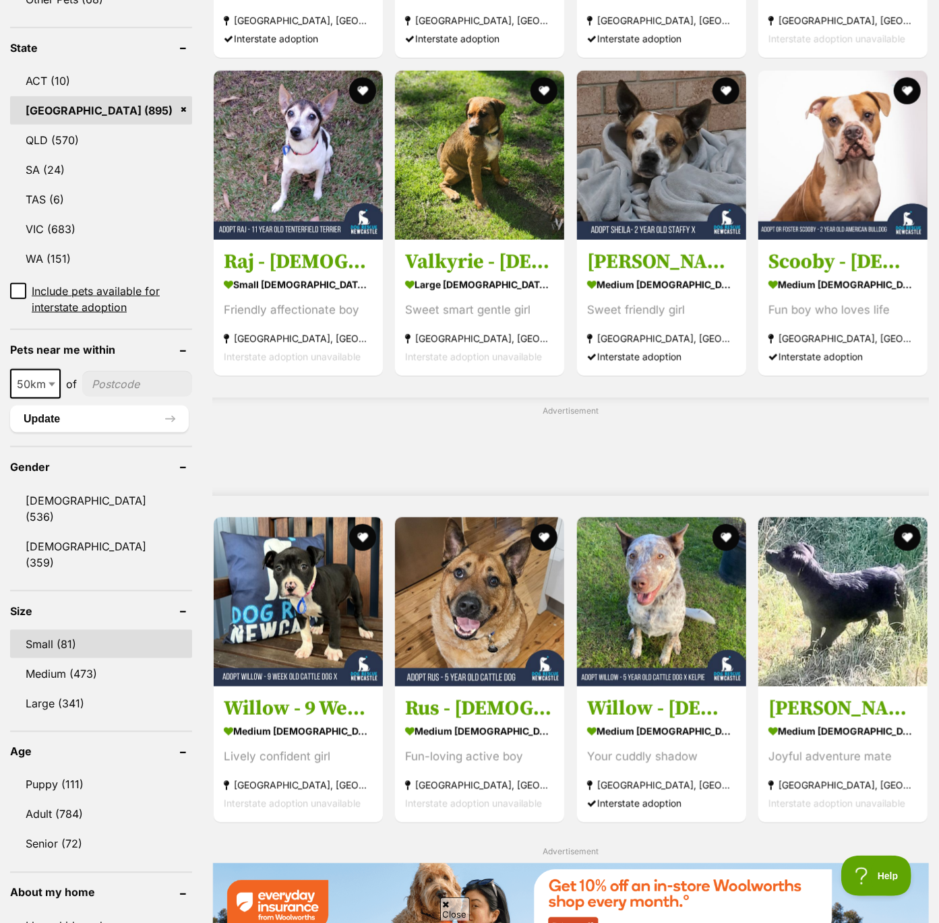
click at [50, 630] on link "Small (81)" at bounding box center [101, 644] width 182 height 28
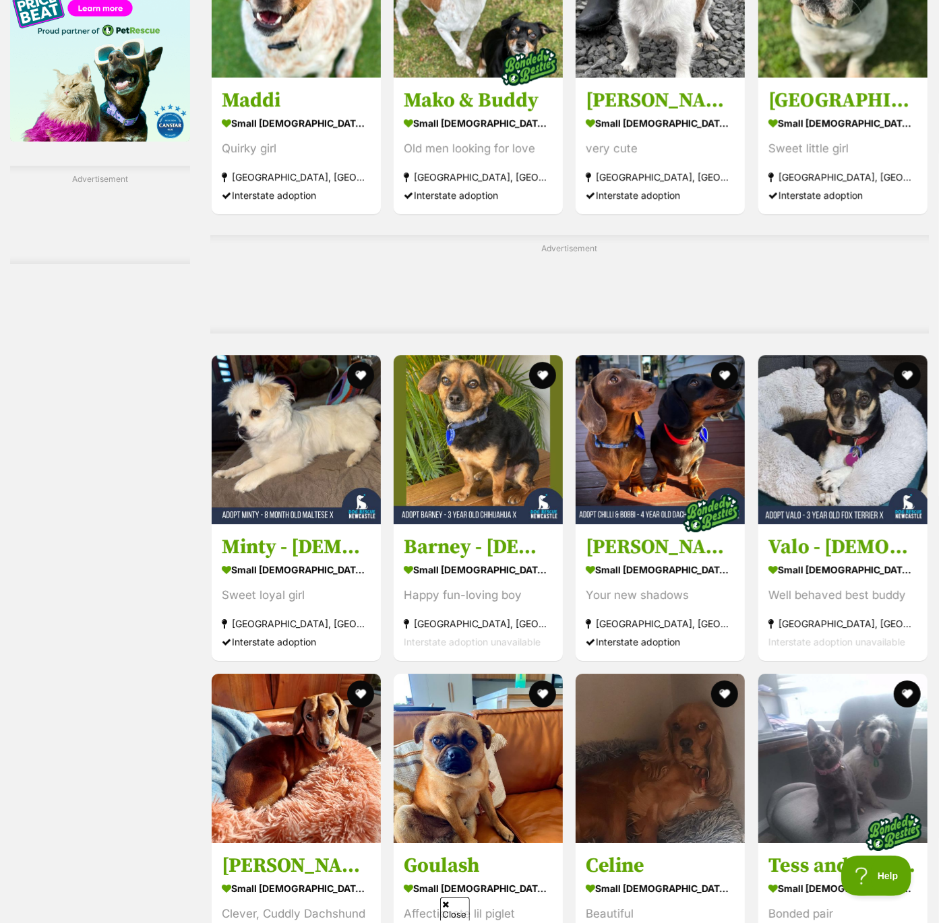
scroll to position [1989, 0]
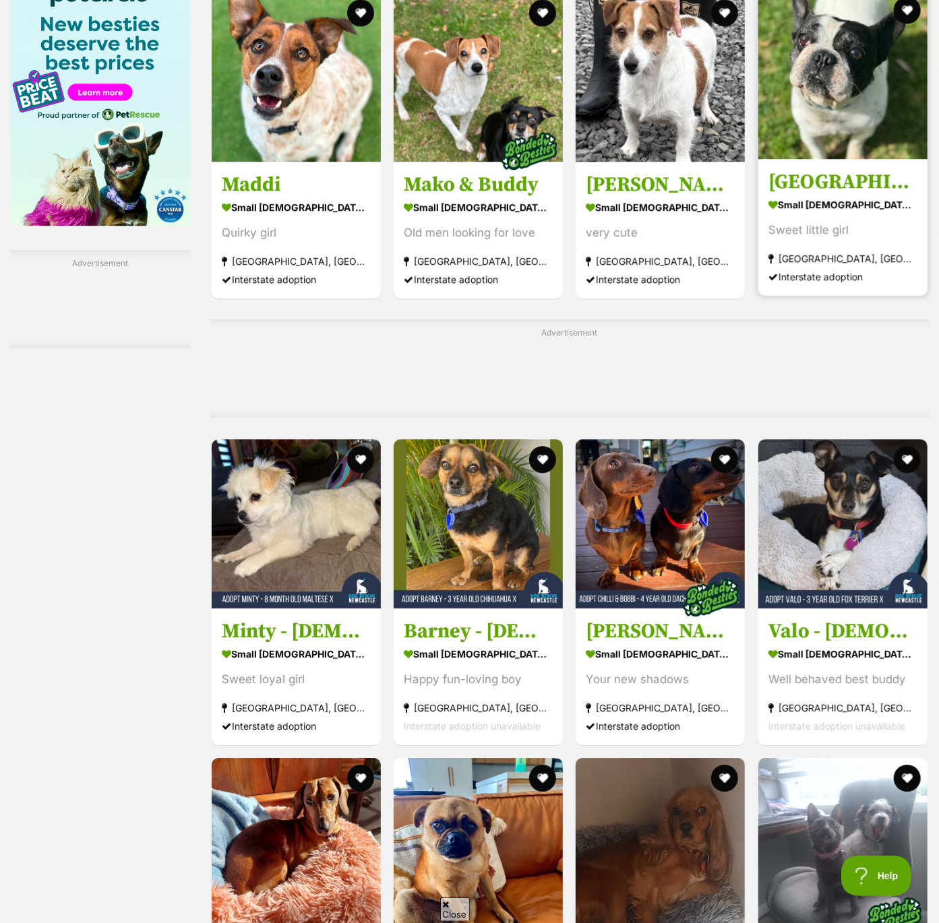
click at [851, 56] on img at bounding box center [842, 74] width 169 height 169
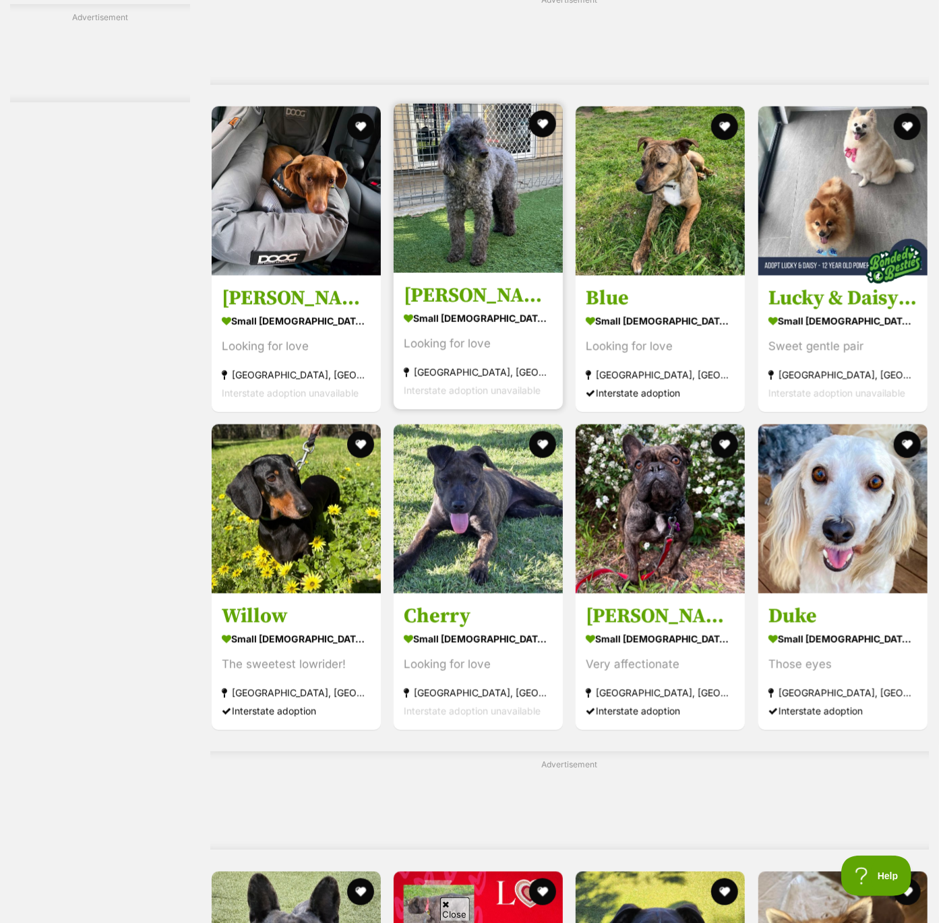
scroll to position [3586, 0]
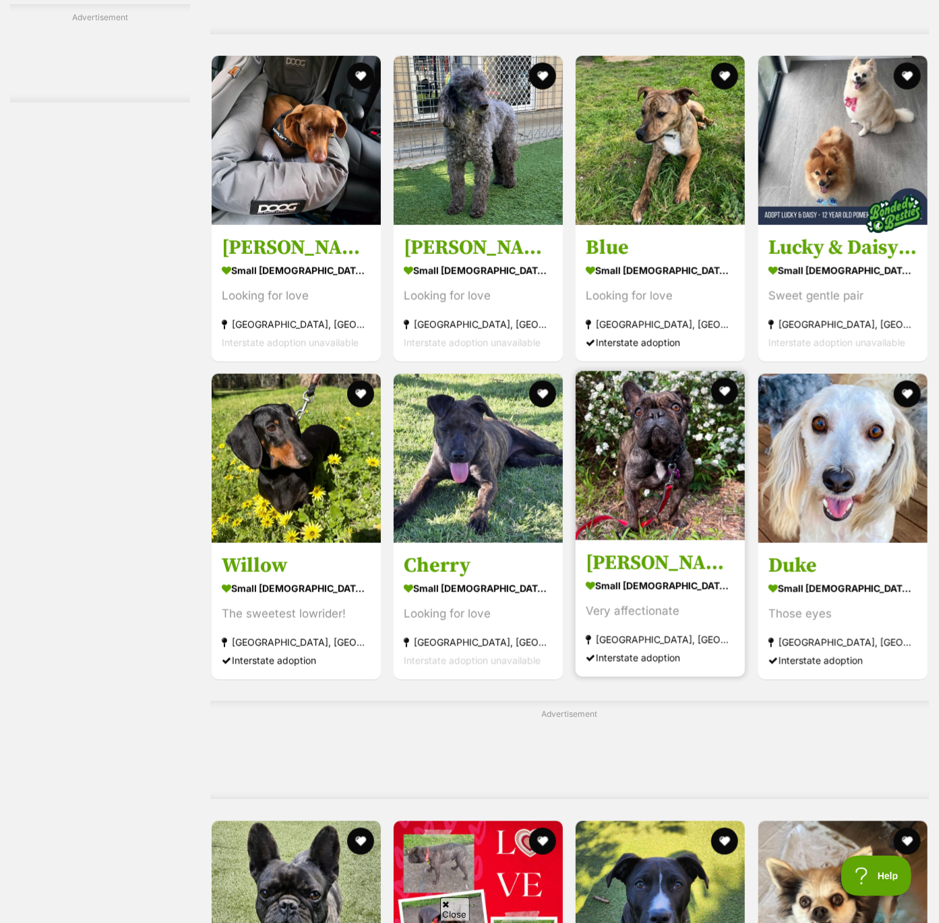
click at [678, 483] on img at bounding box center [660, 455] width 169 height 169
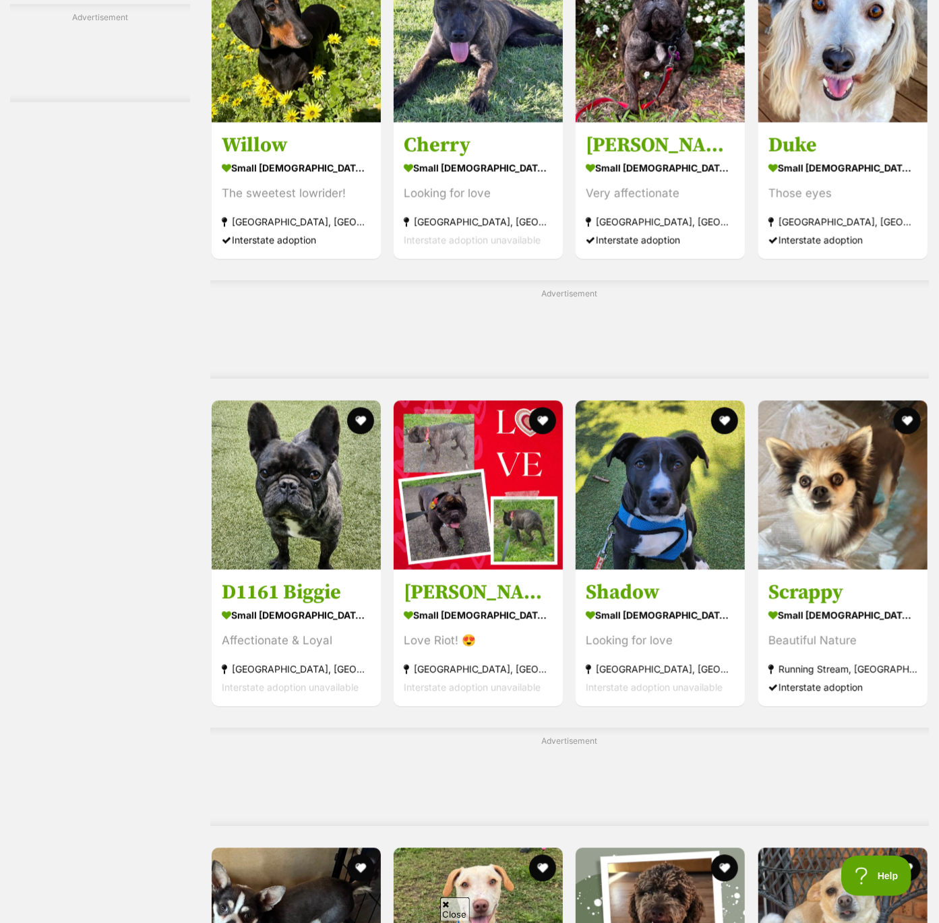
scroll to position [4008, 0]
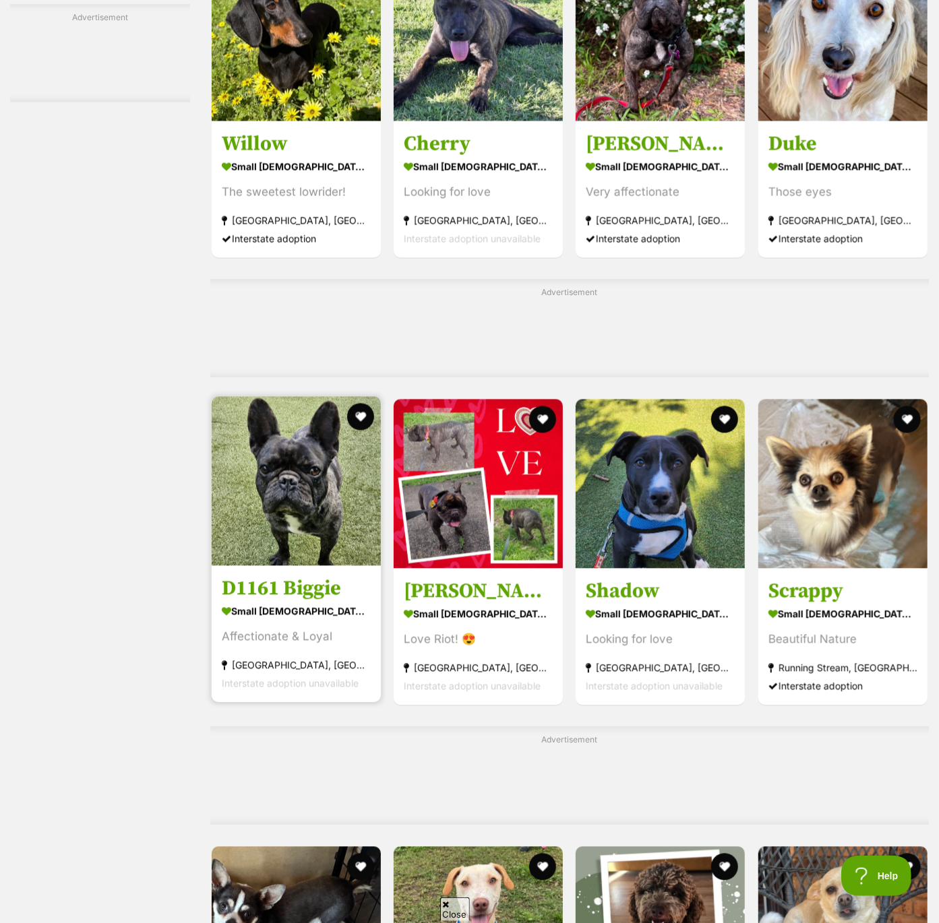
click at [290, 485] on img at bounding box center [296, 481] width 169 height 169
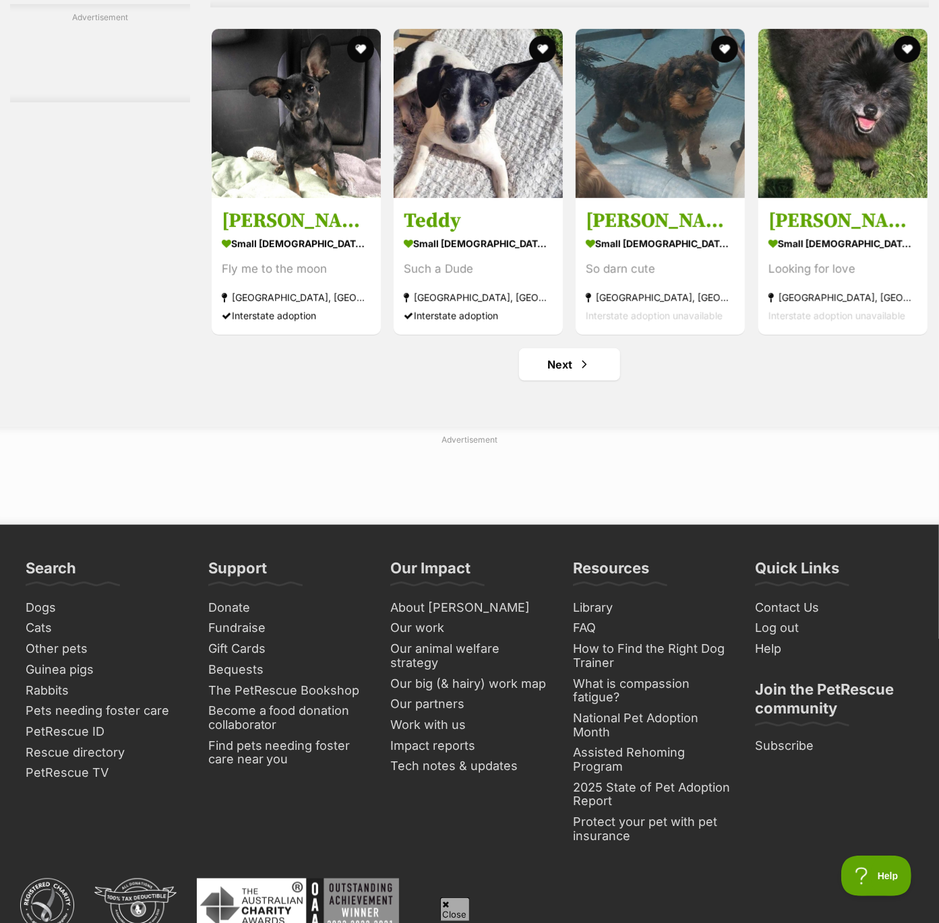
scroll to position [6038, 0]
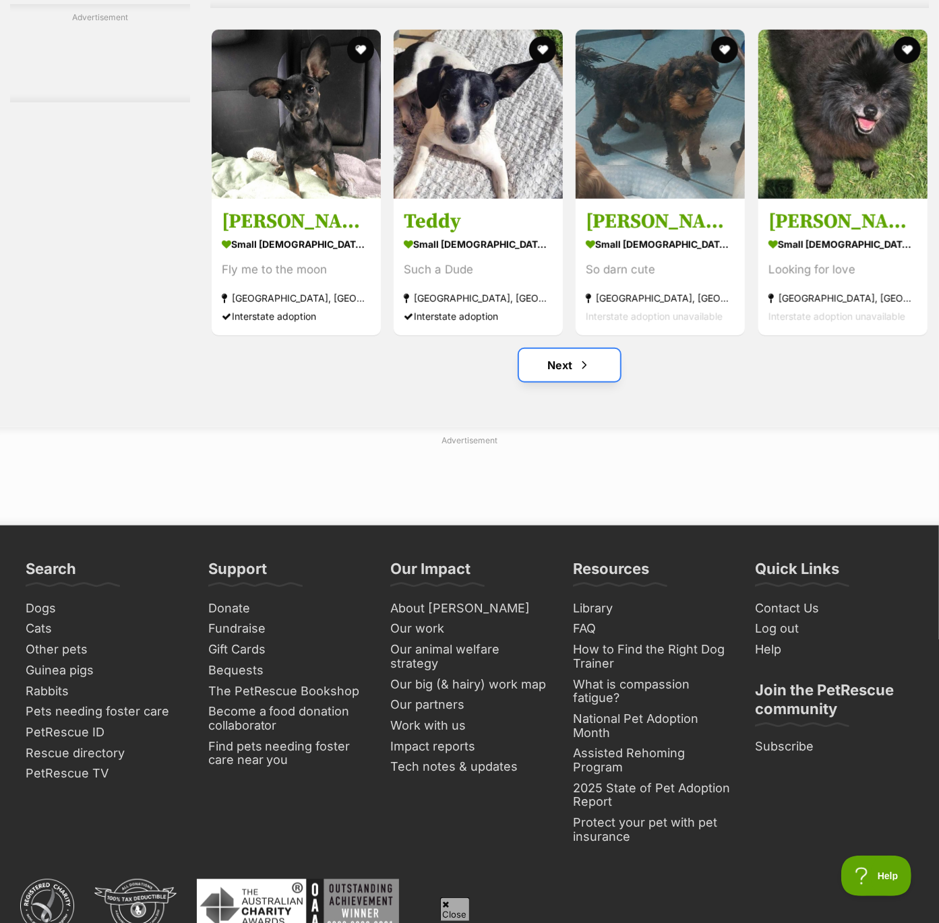
click at [548, 369] on link "Next" at bounding box center [569, 365] width 101 height 32
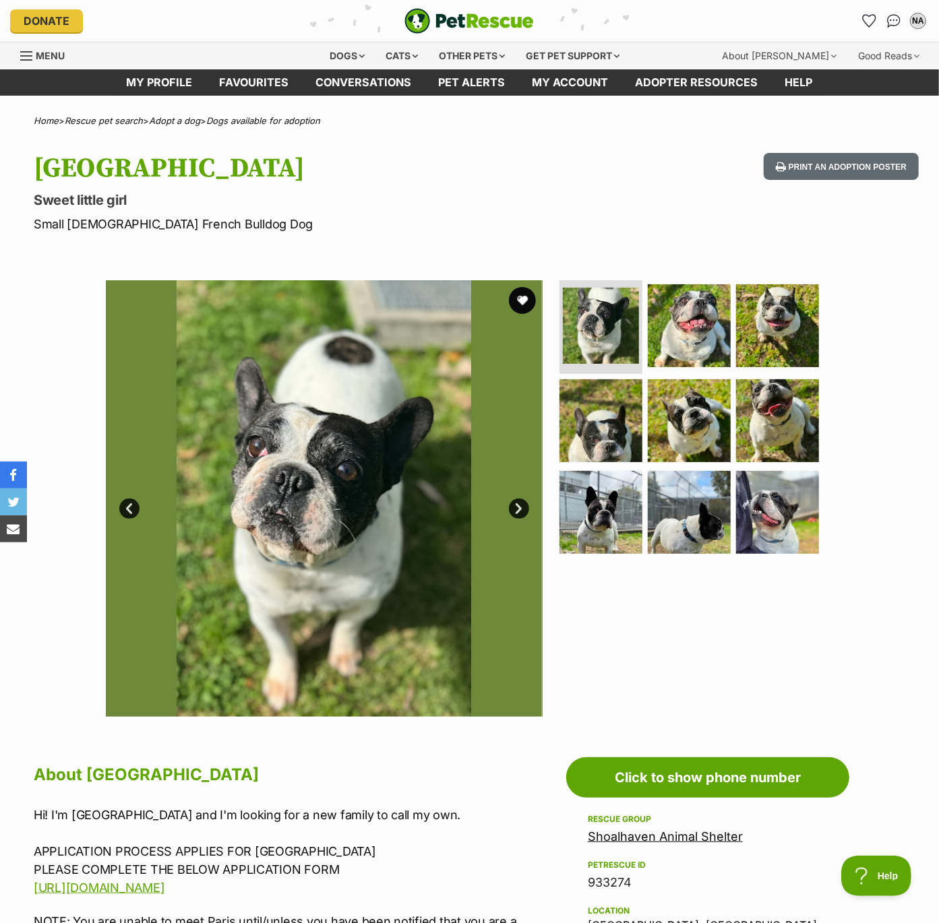
click at [520, 506] on link "Next" at bounding box center [519, 509] width 20 height 20
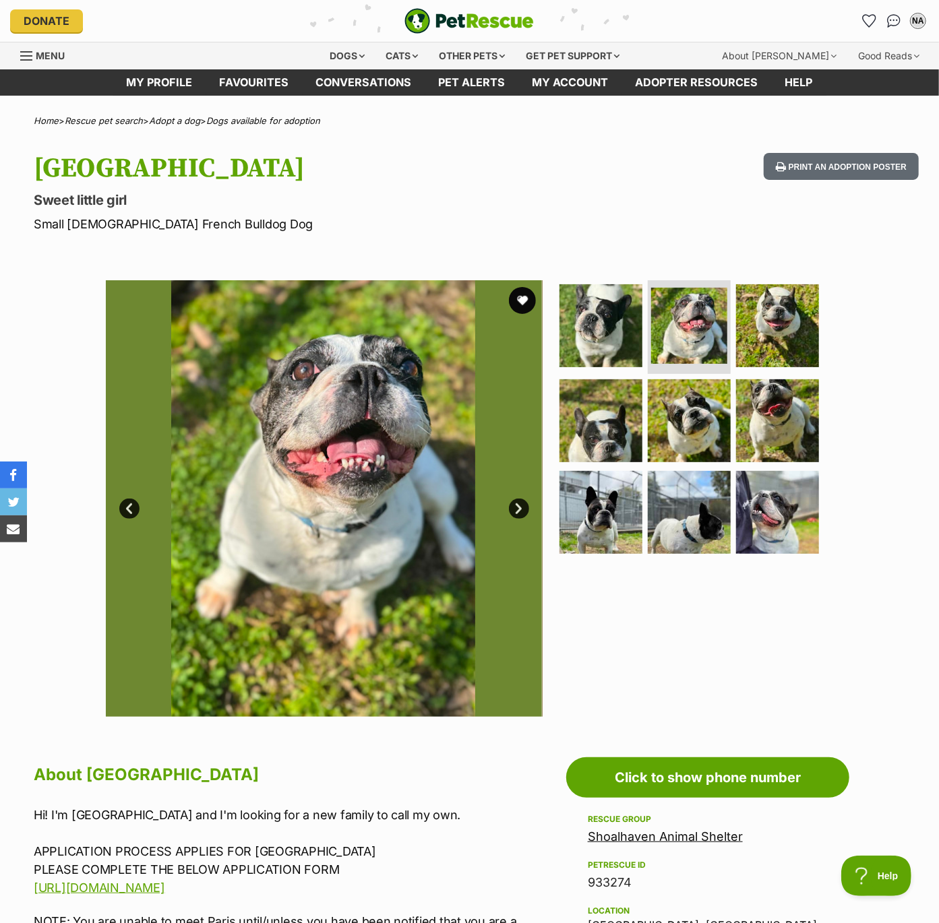
click at [520, 506] on link "Next" at bounding box center [519, 509] width 20 height 20
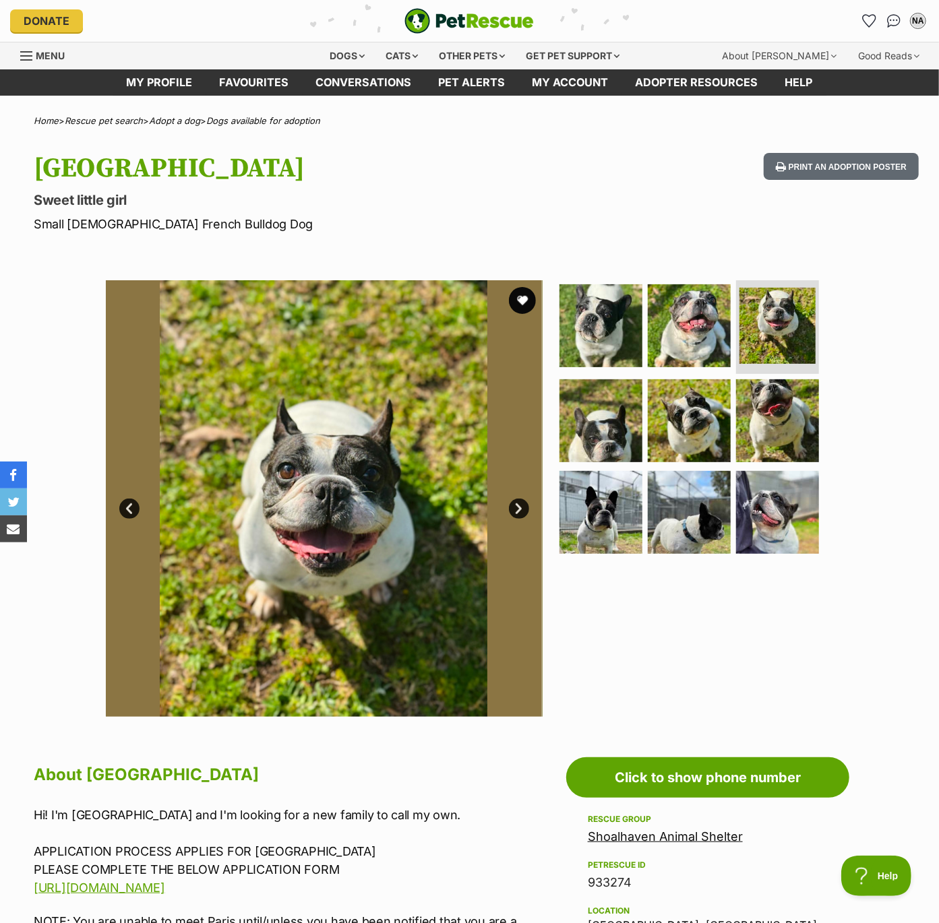
click at [520, 506] on link "Next" at bounding box center [519, 509] width 20 height 20
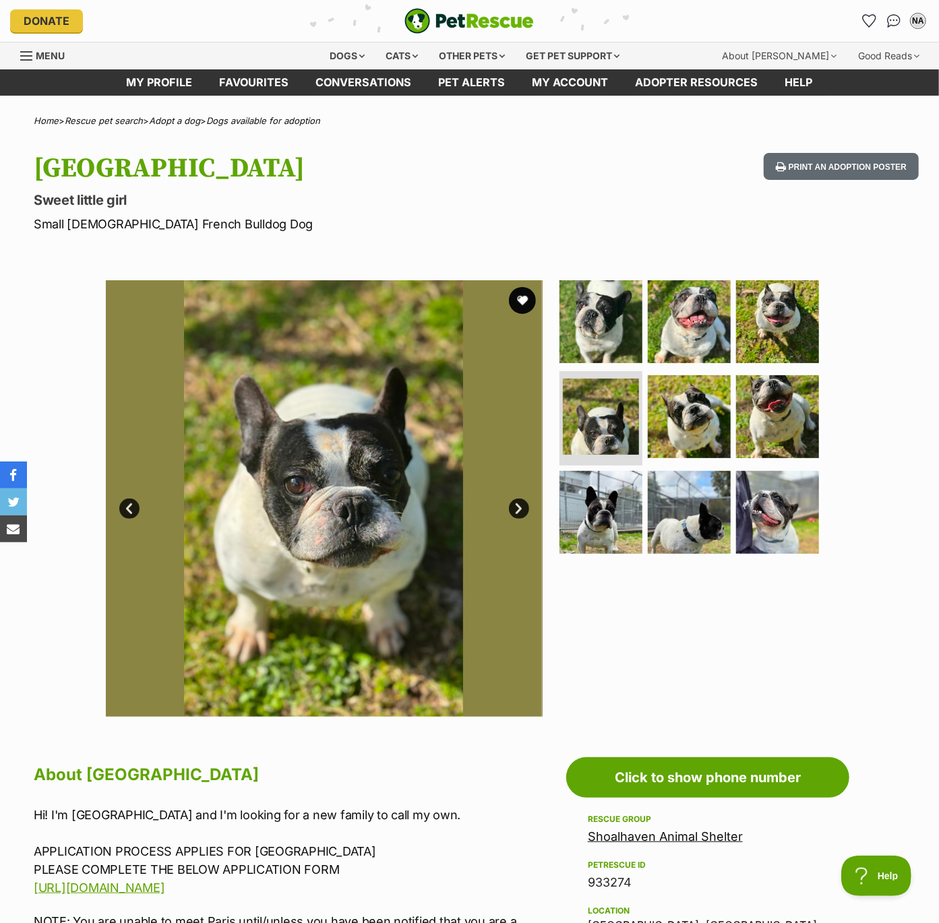
click at [520, 506] on link "Next" at bounding box center [519, 509] width 20 height 20
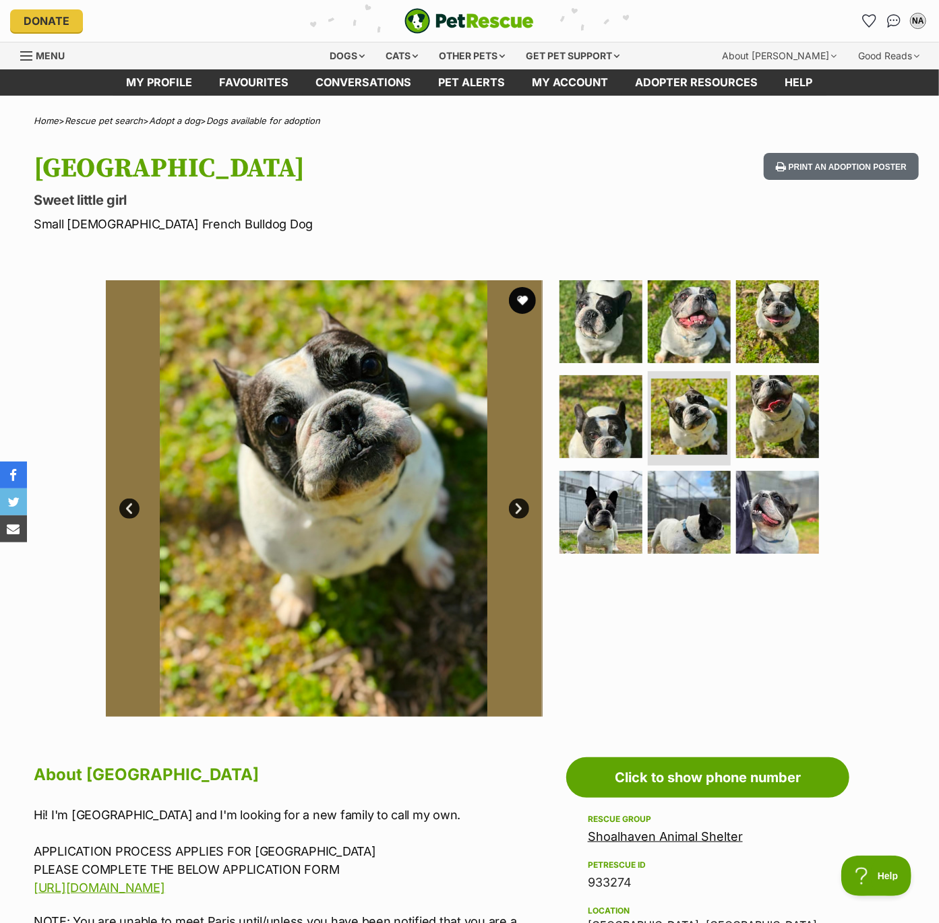
click at [520, 506] on link "Next" at bounding box center [519, 509] width 20 height 20
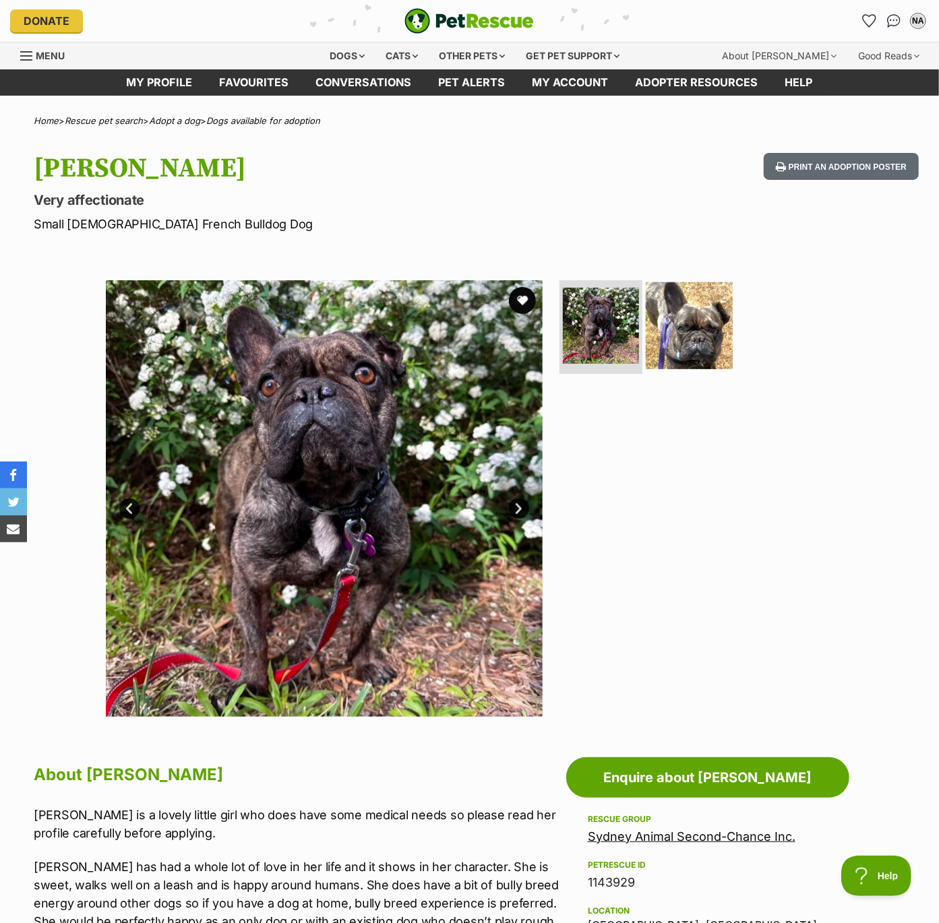
click at [683, 339] on img at bounding box center [689, 325] width 87 height 87
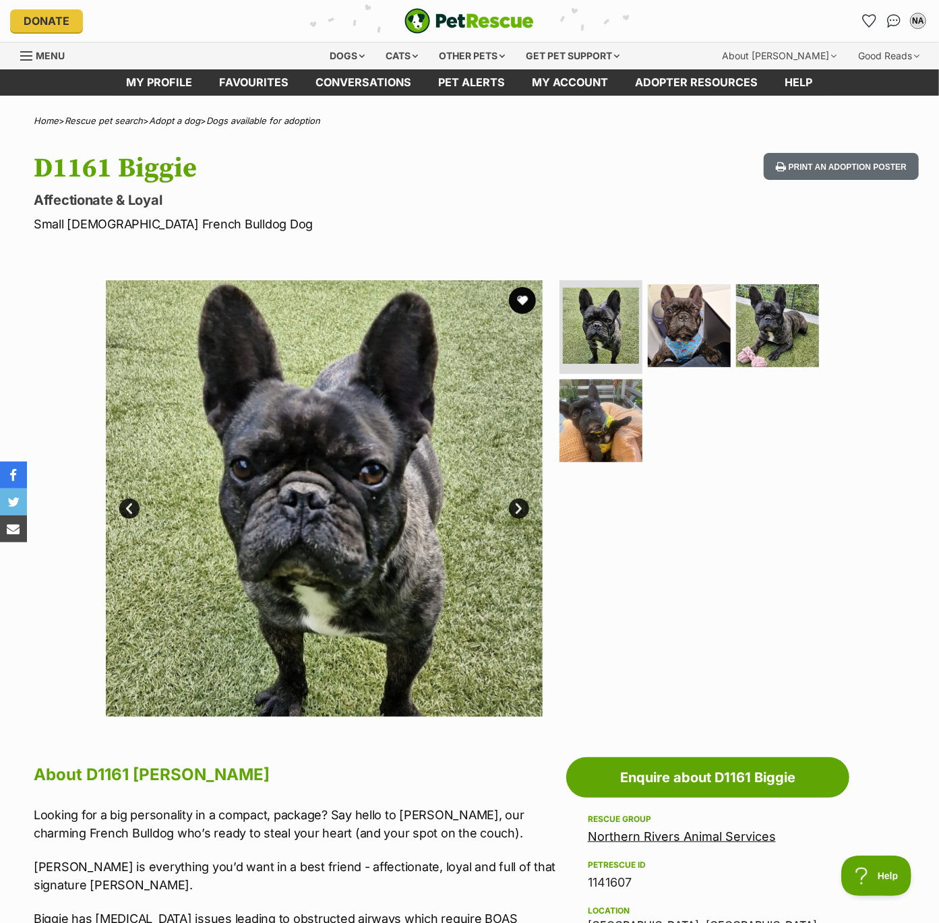
click at [521, 506] on link "Next" at bounding box center [519, 509] width 20 height 20
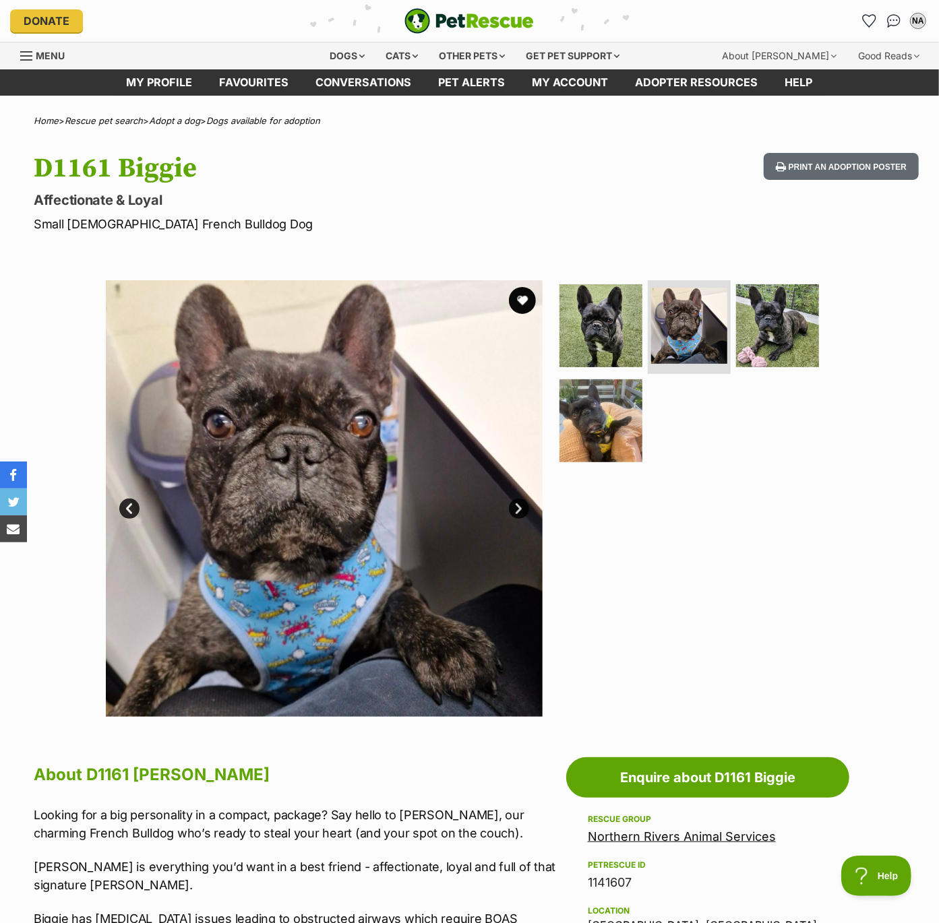
click at [521, 506] on link "Next" at bounding box center [519, 509] width 20 height 20
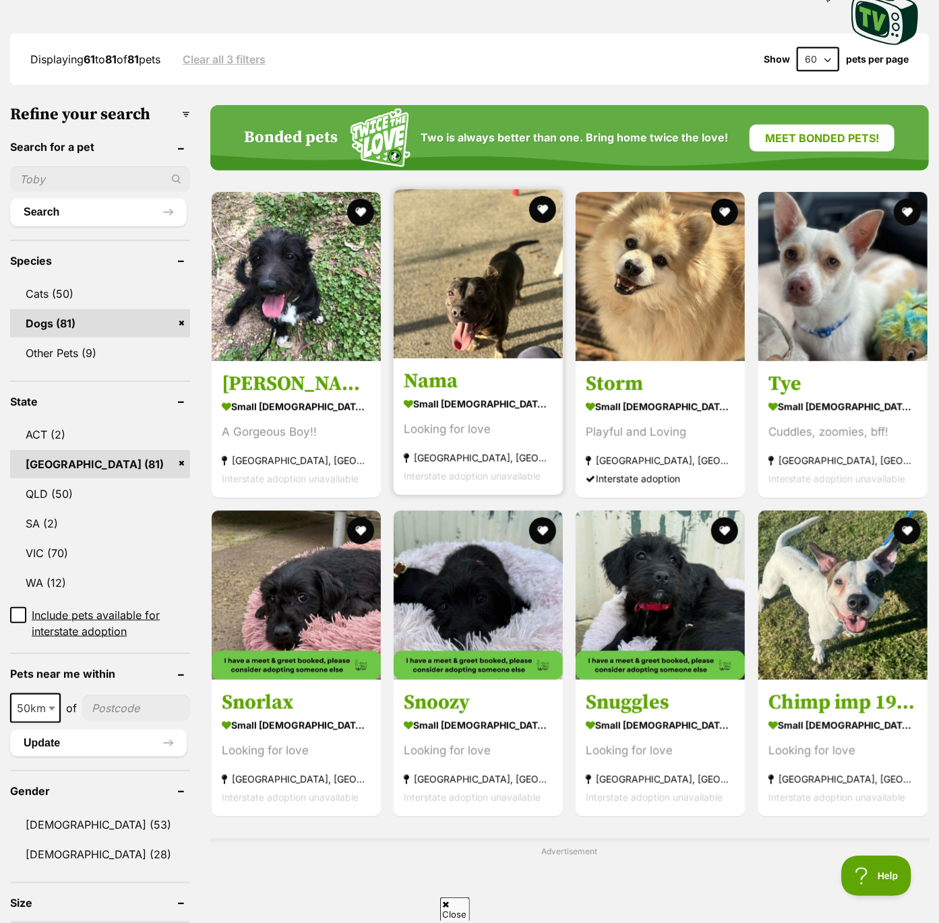
scroll to position [344, 0]
